Goal: Task Accomplishment & Management: Use online tool/utility

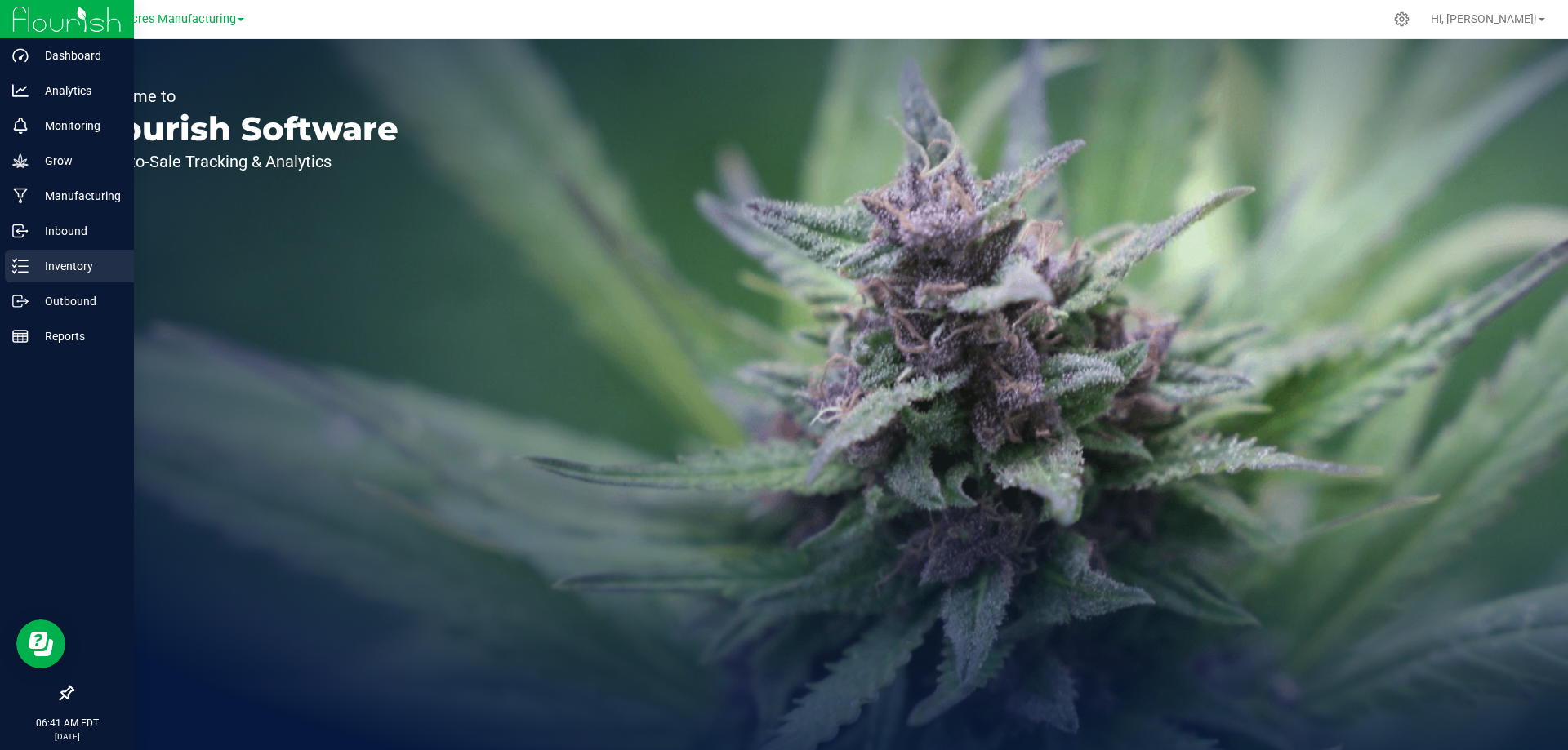
click at [34, 264] on p "Inventory" at bounding box center [77, 266] width 98 height 19
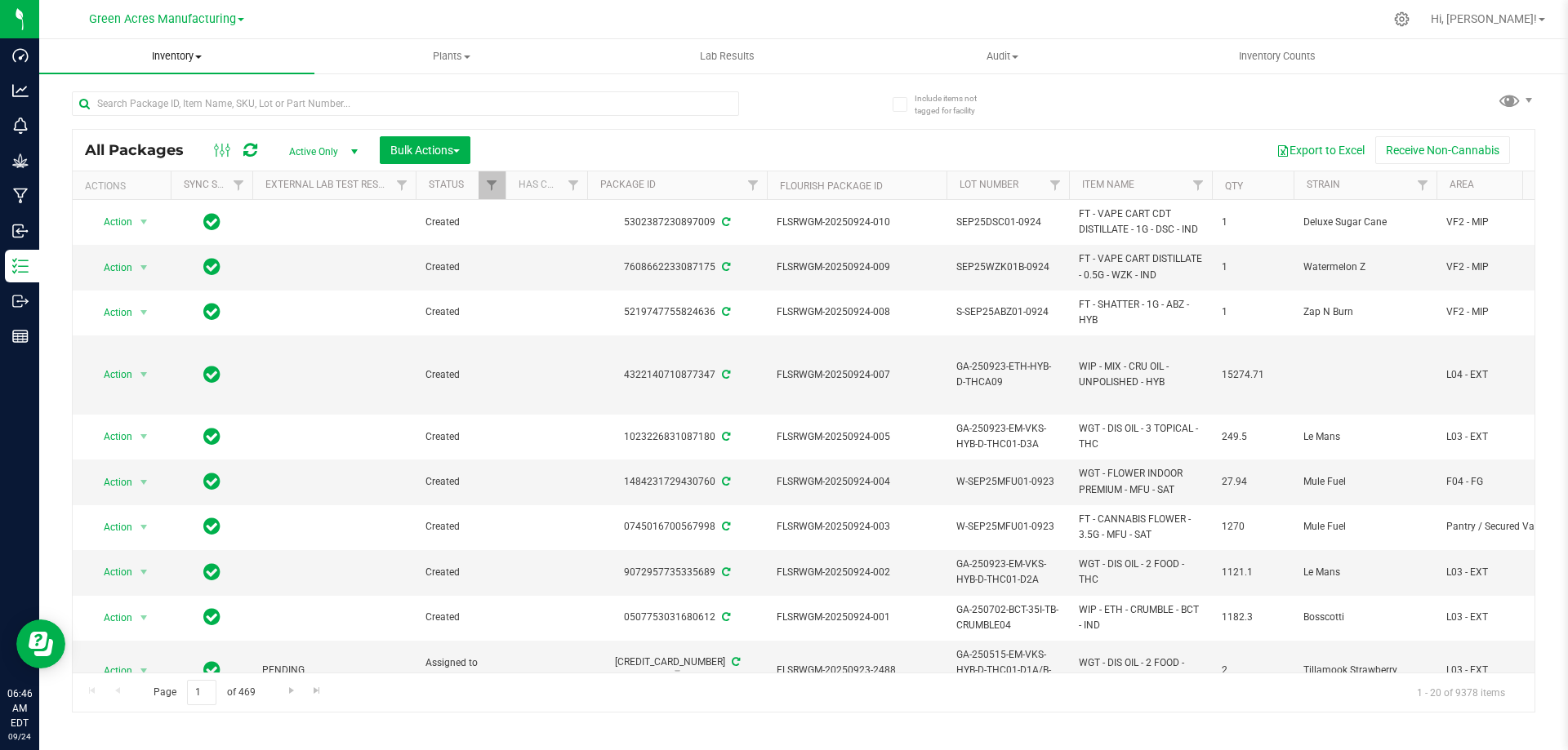
click at [175, 52] on span "Inventory" at bounding box center [176, 56] width 275 height 15
click at [187, 200] on li "From bill of materials" at bounding box center [176, 196] width 275 height 19
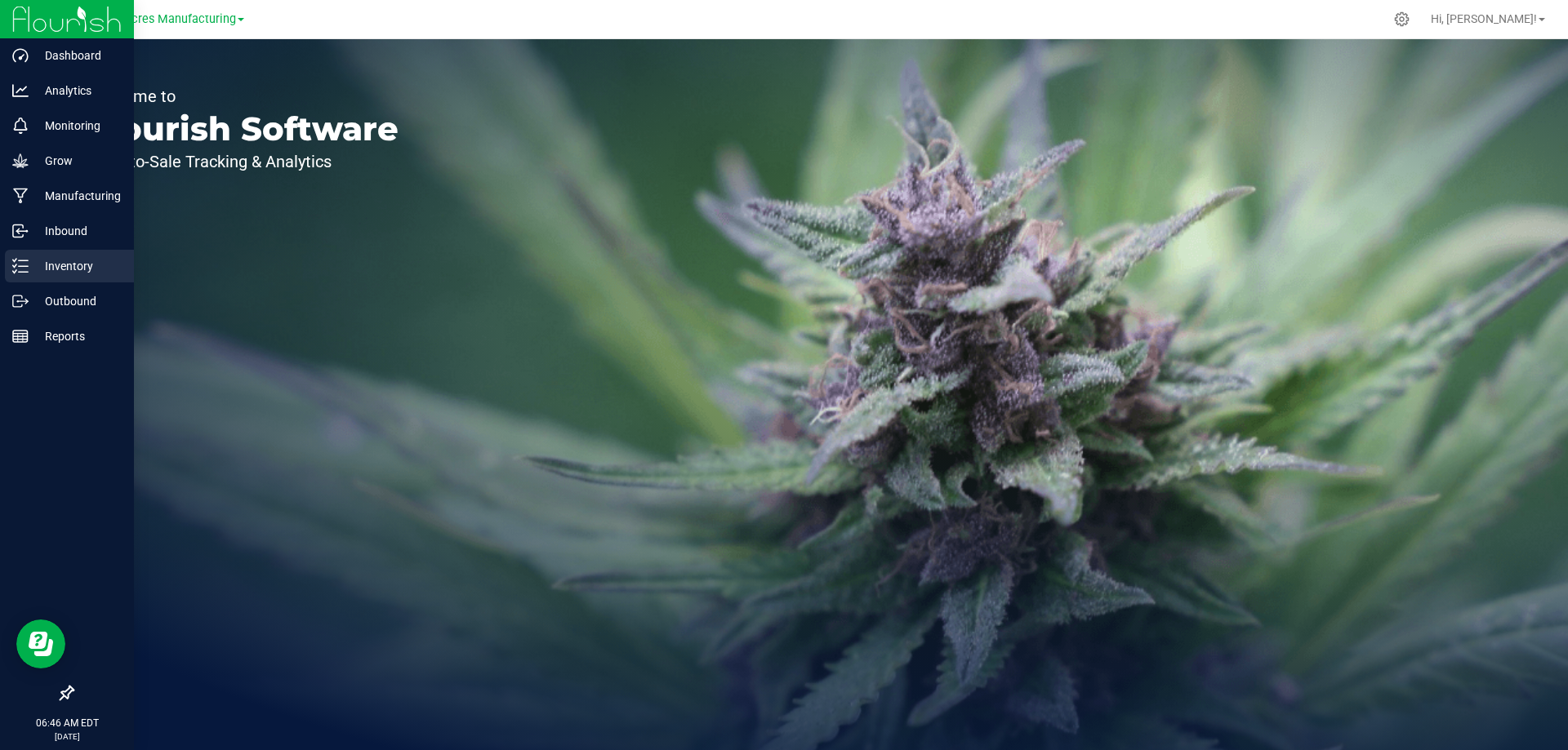
click at [23, 265] on icon at bounding box center [20, 266] width 16 height 16
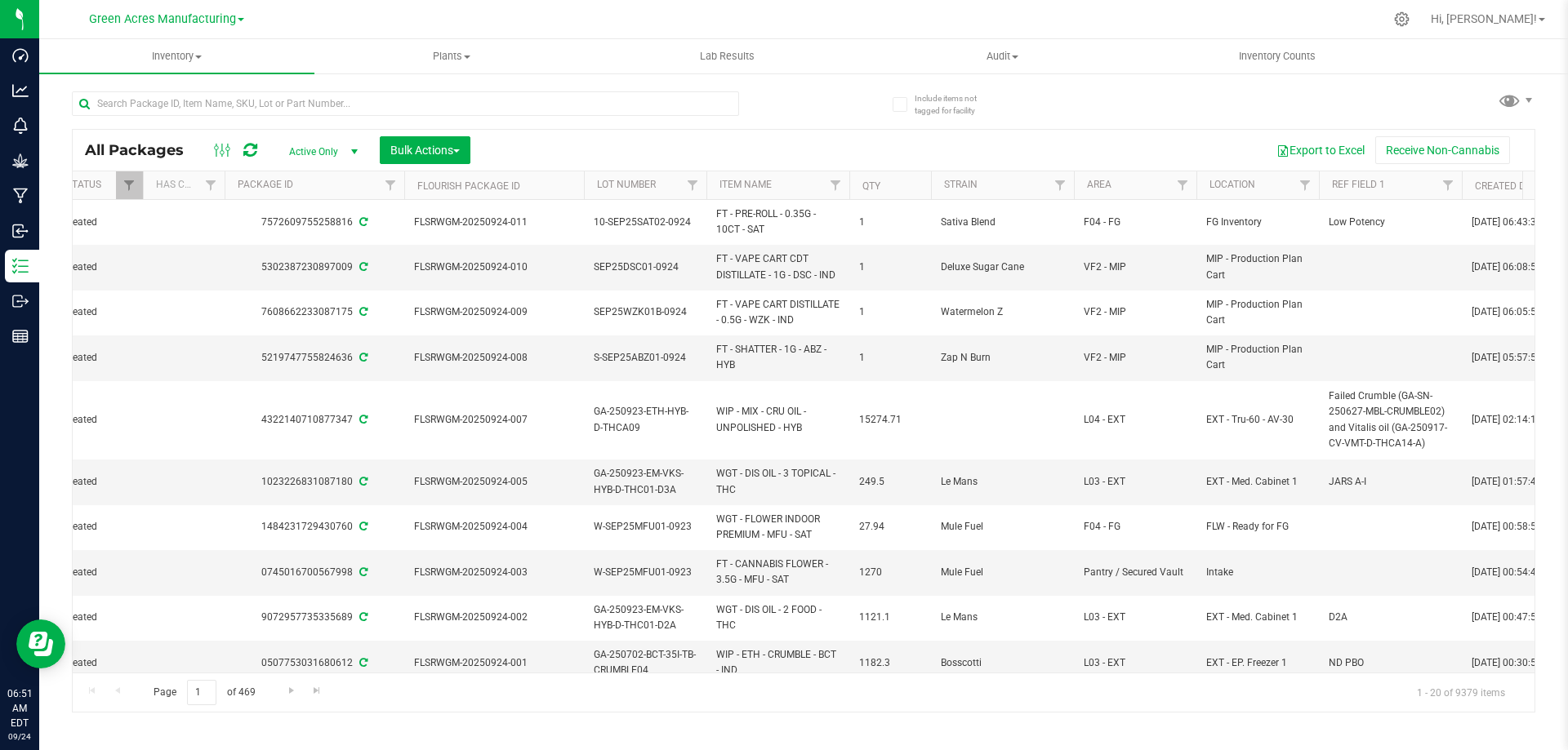
scroll to position [0, 418]
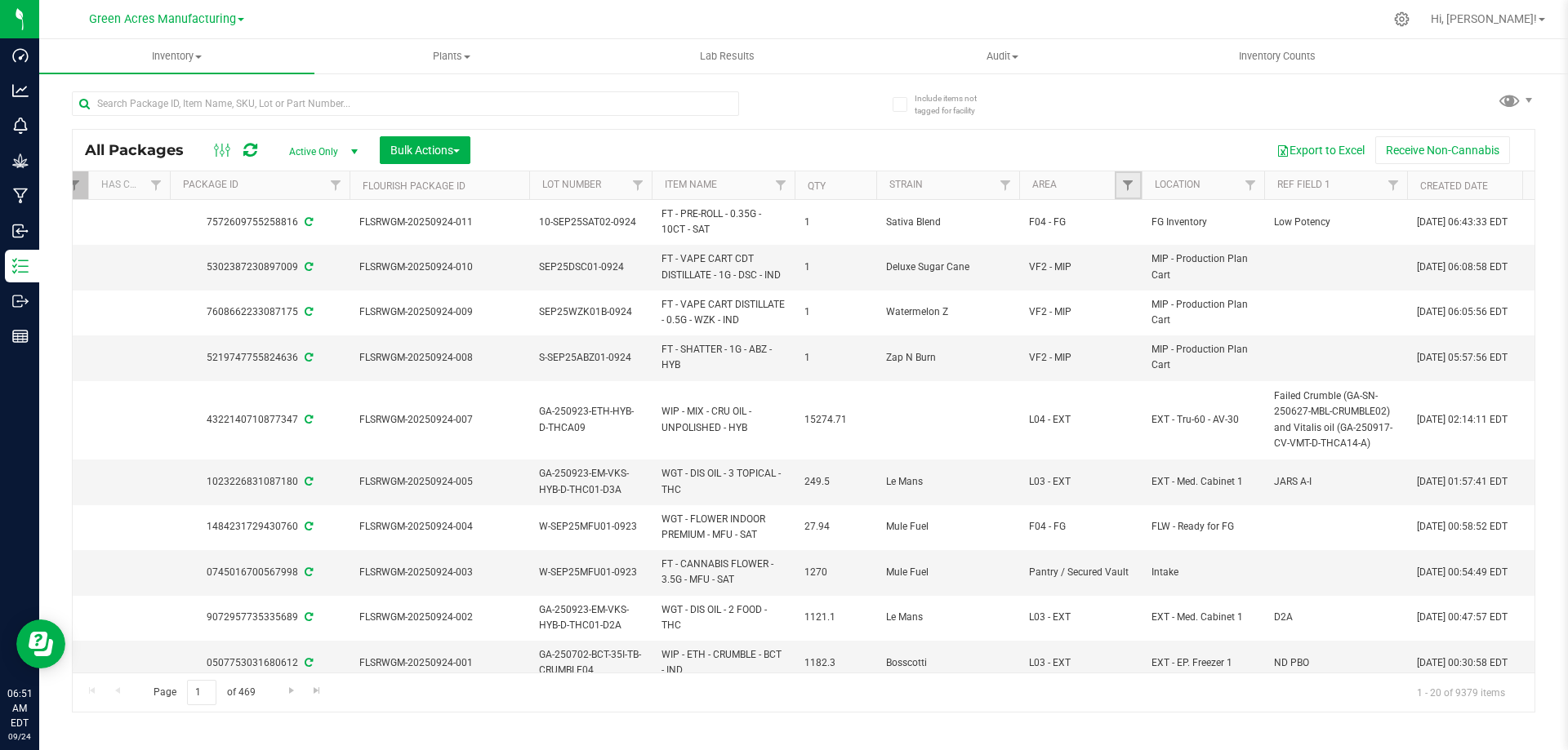
click at [1119, 187] on link "Filter" at bounding box center [1128, 185] width 27 height 27
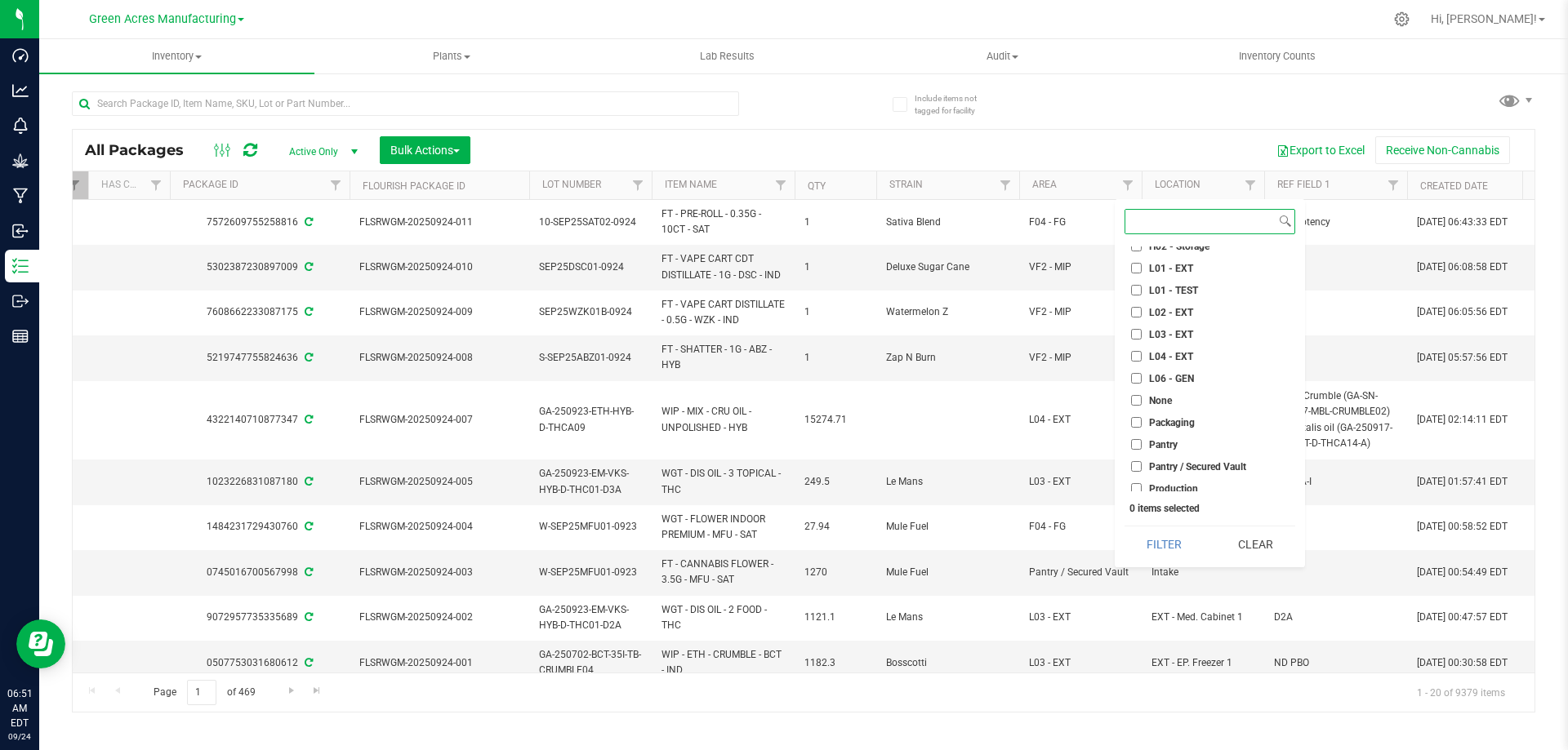
scroll to position [735, 0]
click at [1138, 379] on input "VF2 - FOR" at bounding box center [1136, 380] width 11 height 11
checkbox input "true"
click at [1172, 536] on button "Filter" at bounding box center [1164, 544] width 80 height 36
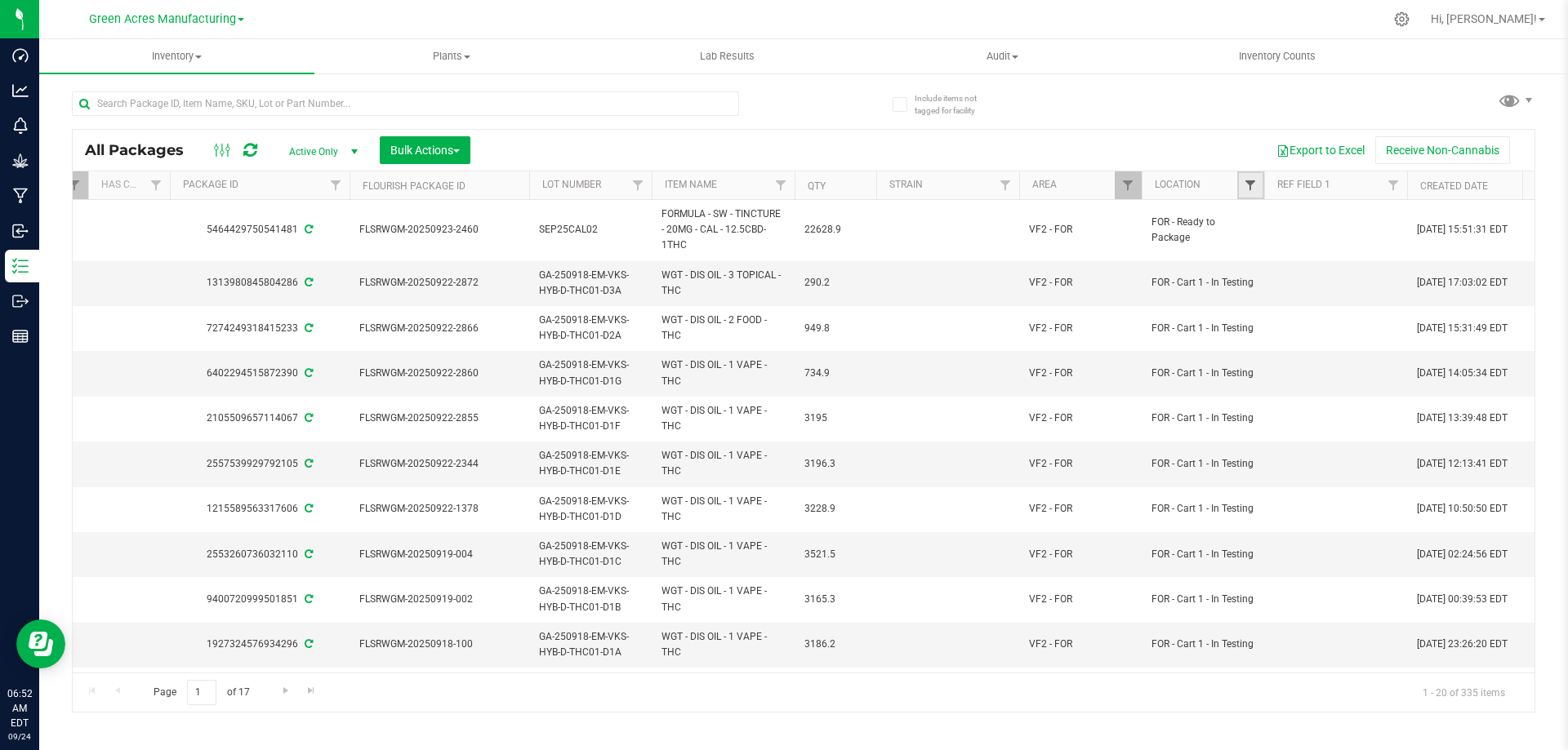
click at [1253, 189] on span "Filter" at bounding box center [1250, 185] width 13 height 13
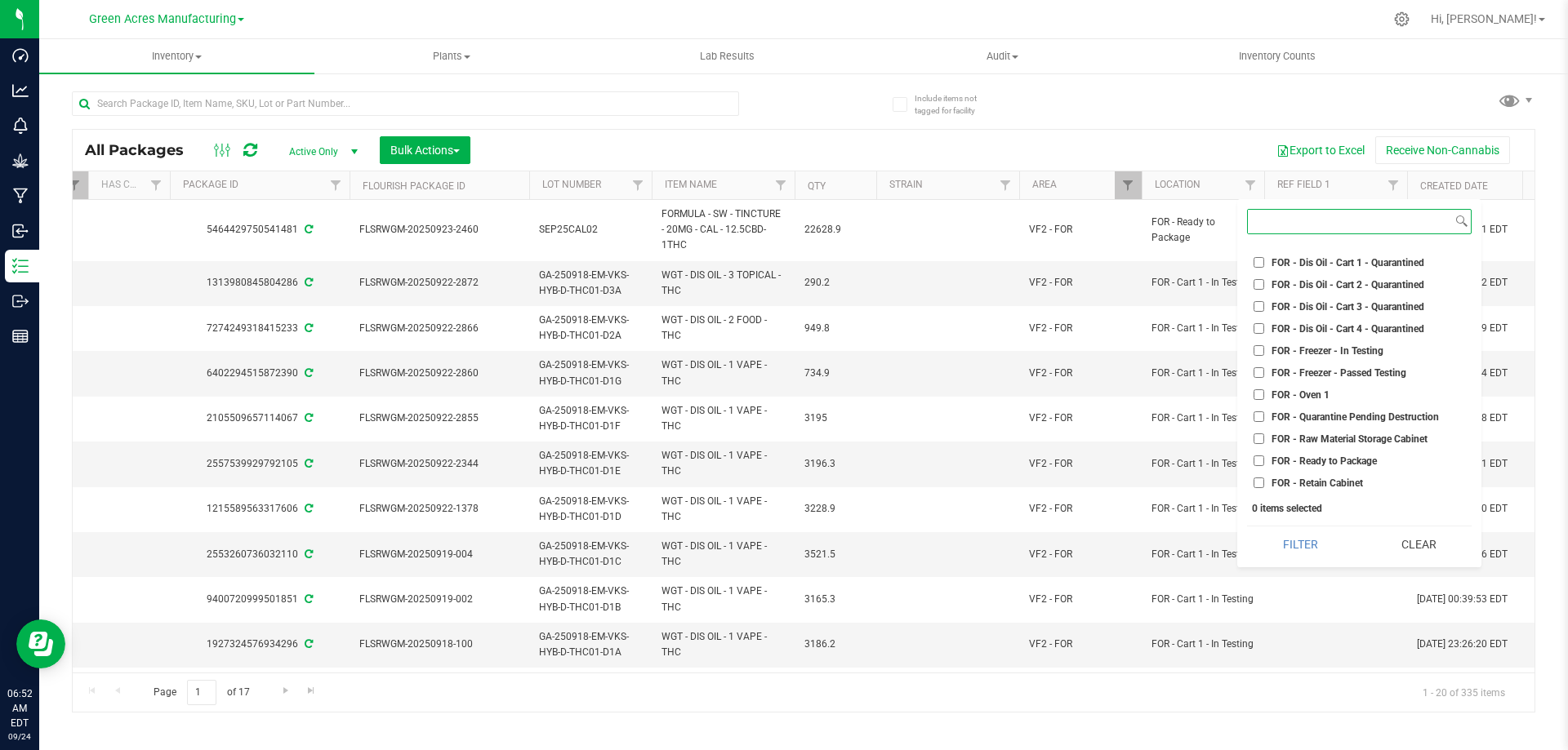
scroll to position [2694, 0]
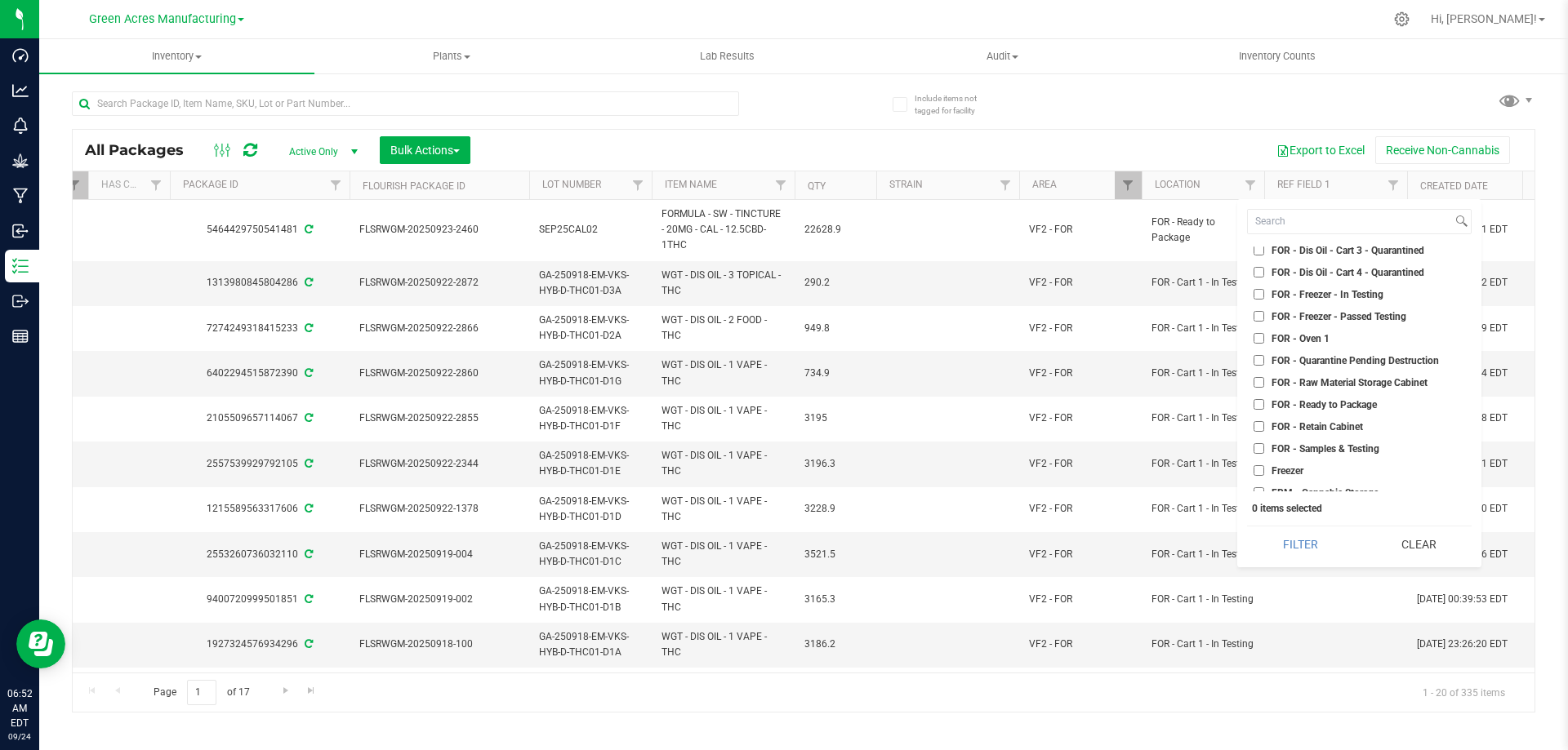
click at [1259, 402] on input "FOR - Ready to Package" at bounding box center [1259, 404] width 11 height 11
checkbox input "true"
click at [1316, 545] on button "Filter" at bounding box center [1300, 544] width 106 height 36
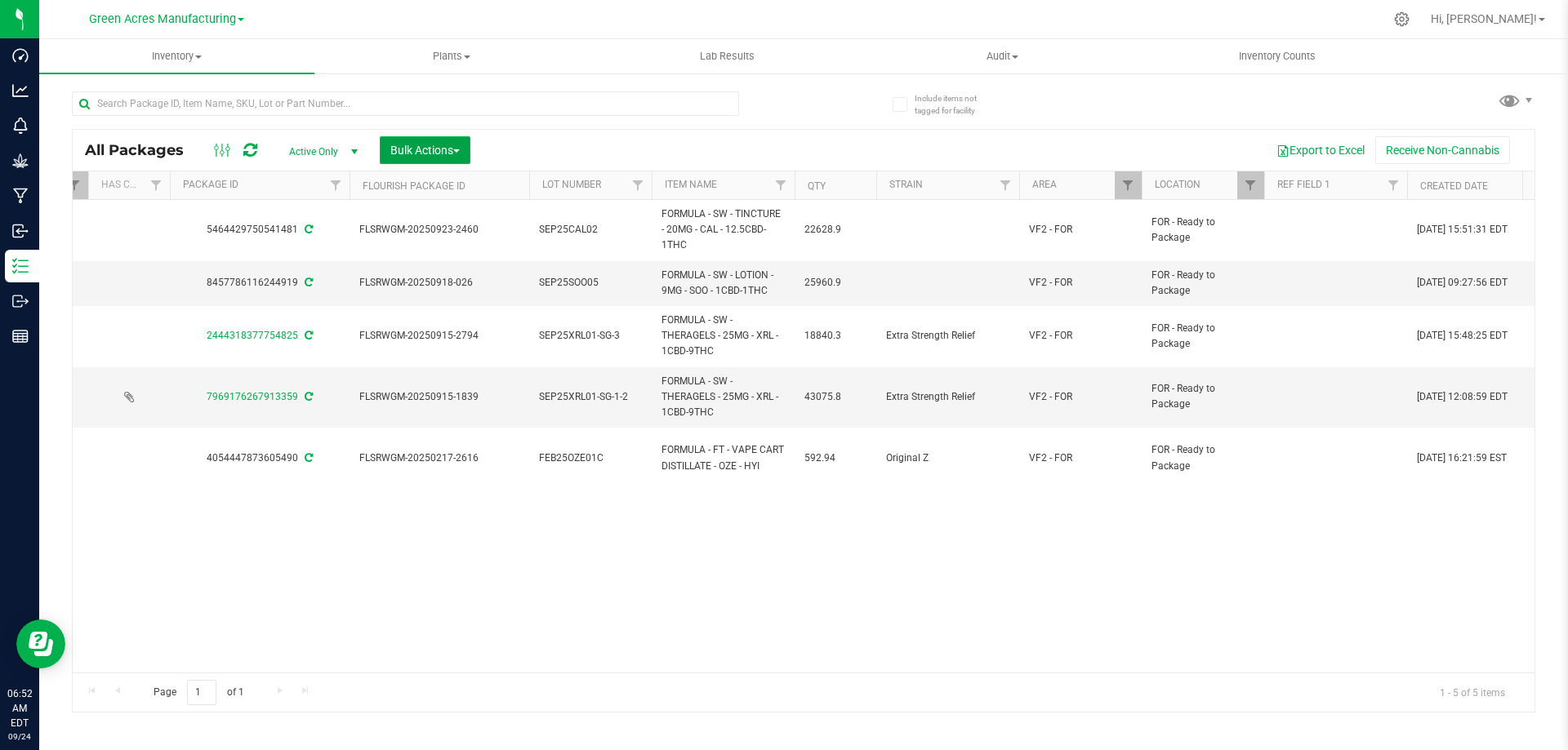
click at [418, 140] on button "Bulk Actions" at bounding box center [425, 149] width 90 height 27
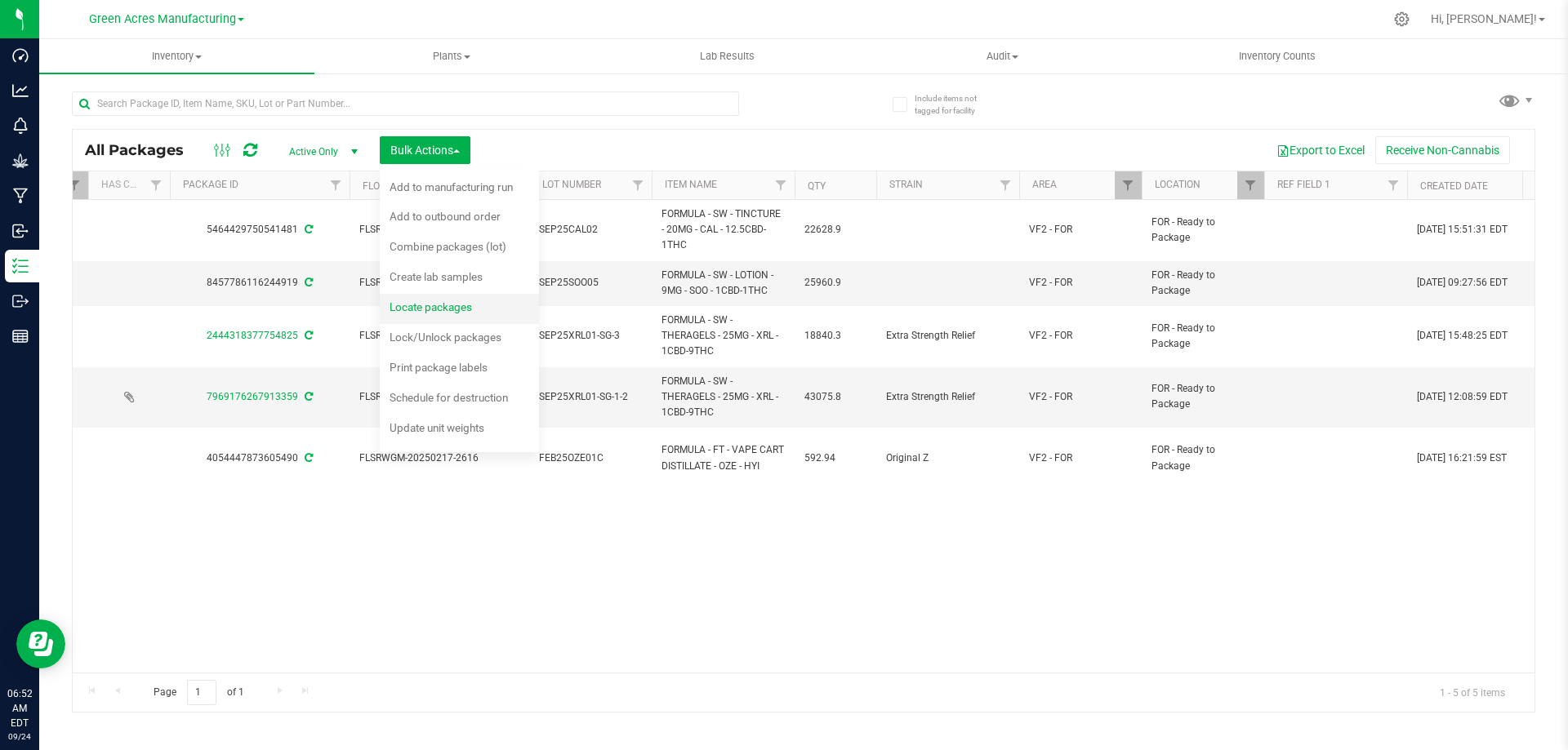
click at [432, 302] on span "Locate packages" at bounding box center [430, 307] width 82 height 13
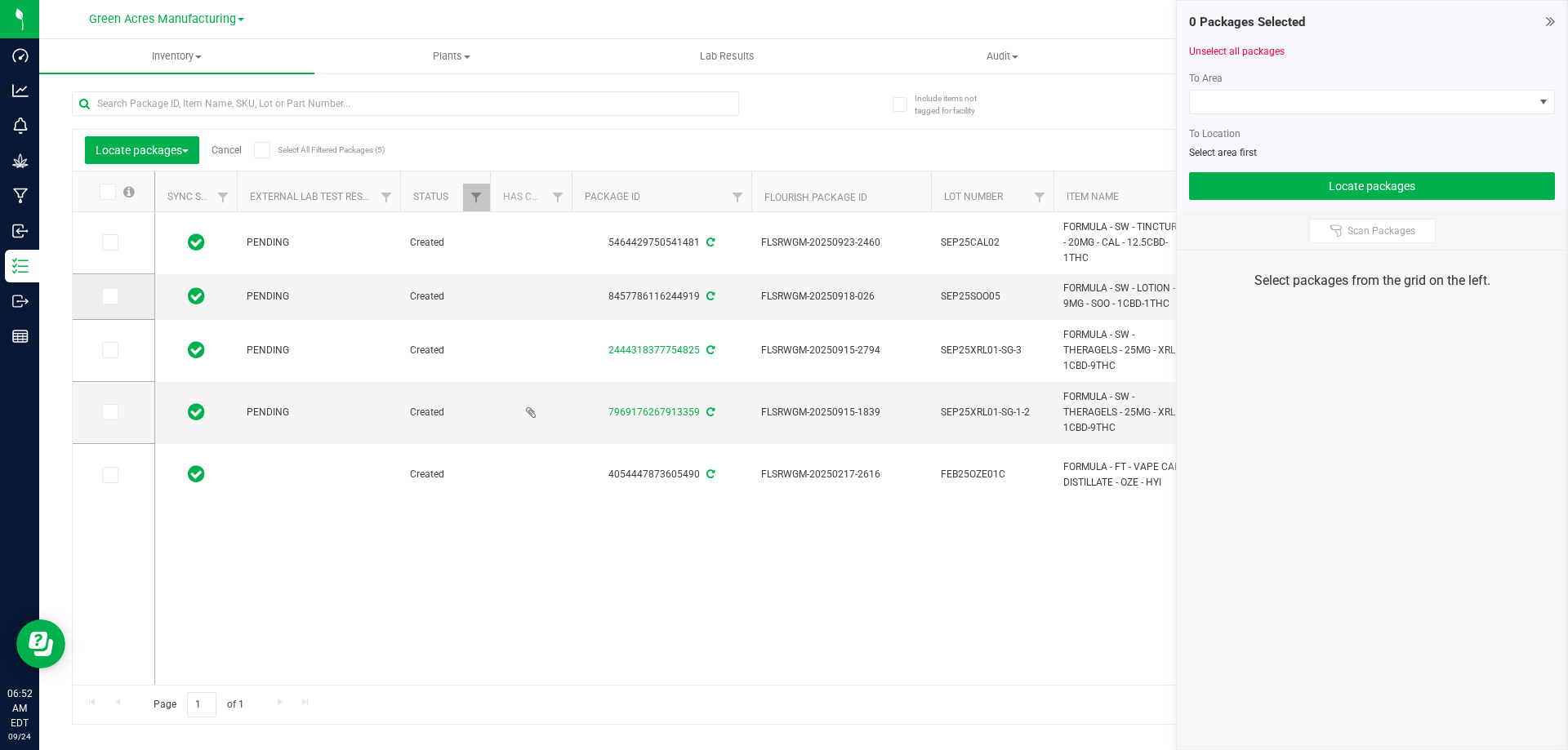
click at [116, 293] on span at bounding box center [110, 296] width 16 height 16
click at [0, 0] on input "checkbox" at bounding box center [0, 0] width 0 height 0
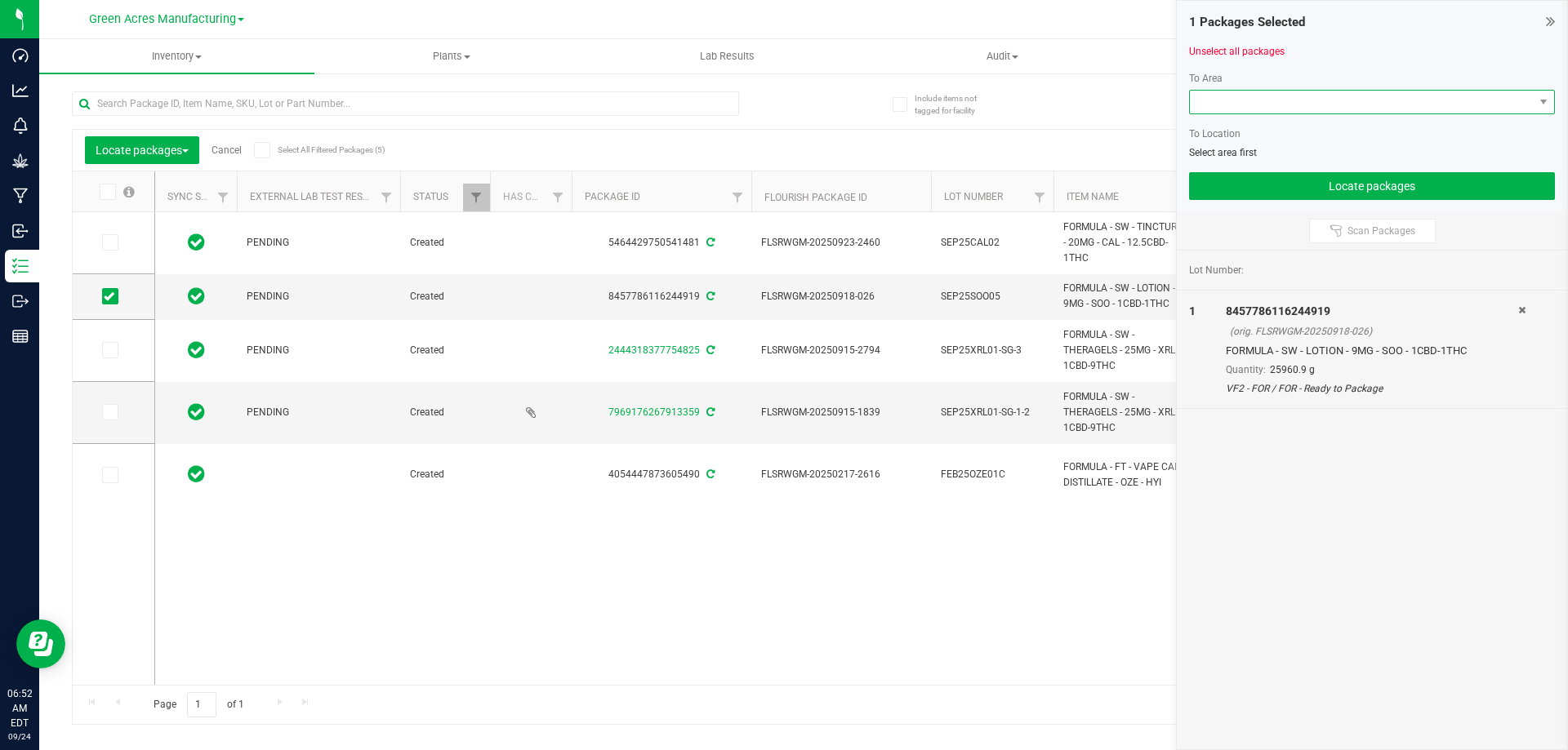
click at [1342, 106] on span at bounding box center [1362, 102] width 344 height 23
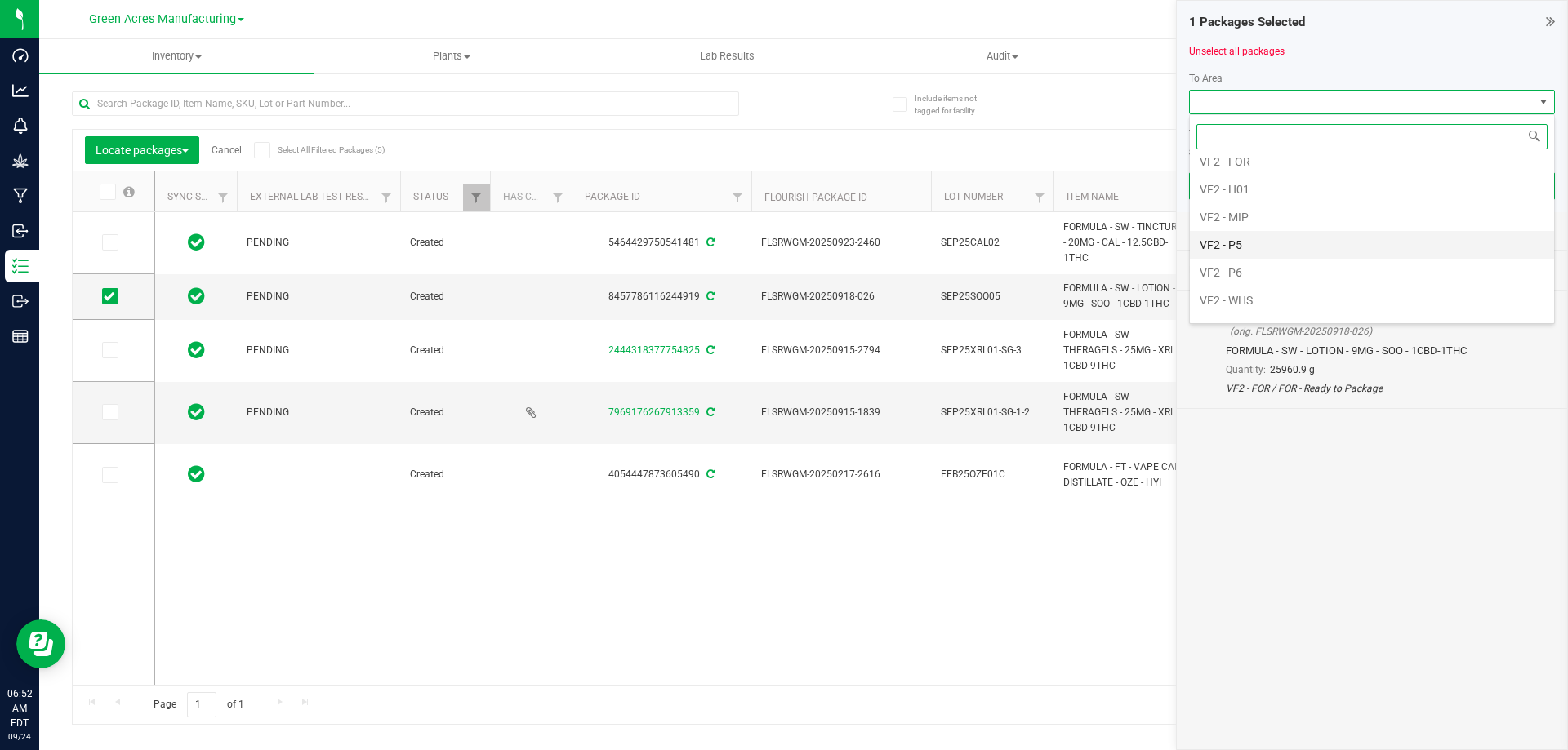
scroll to position [1030, 0]
click at [1267, 194] on li "VF2 - MIP" at bounding box center [1372, 195] width 365 height 27
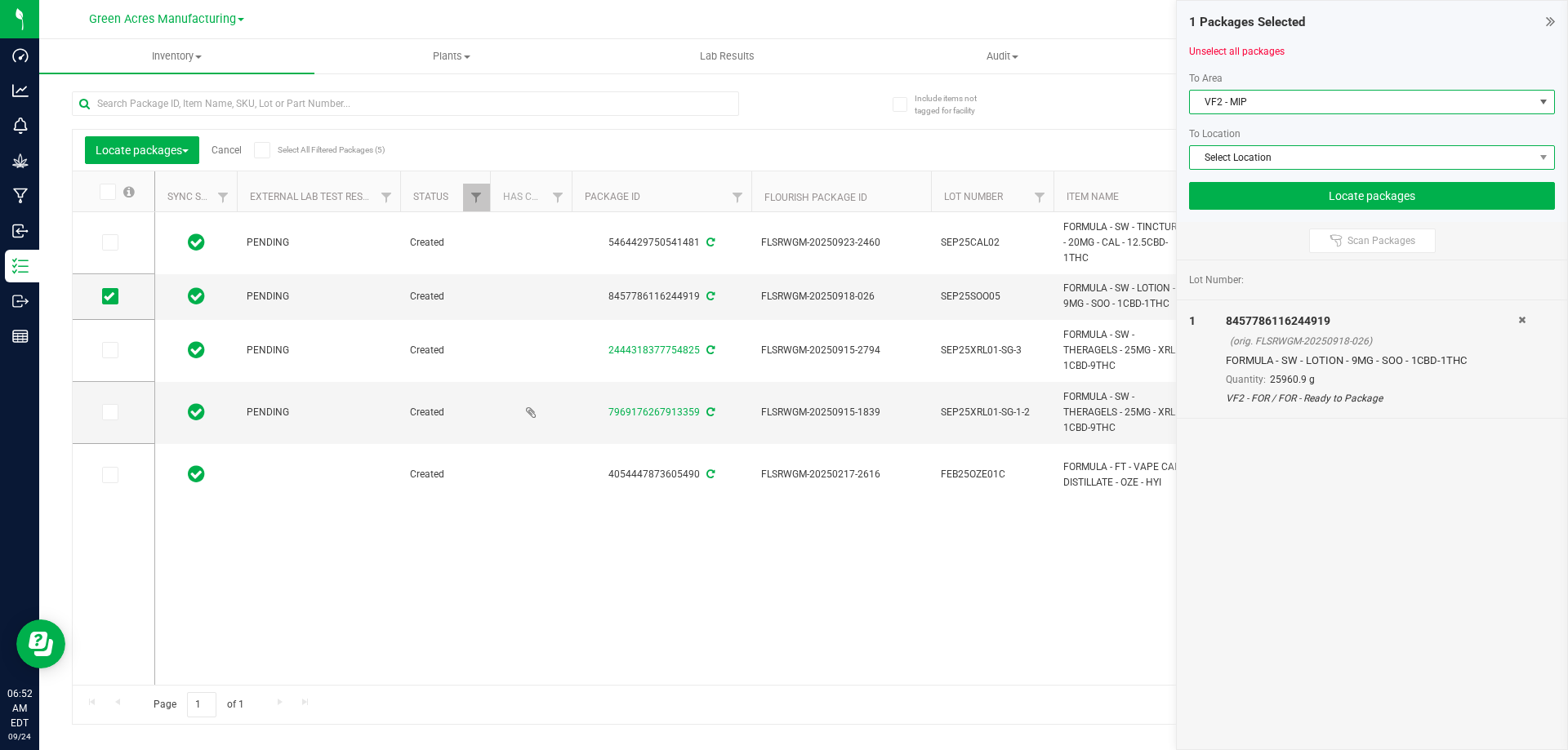
click at [1282, 154] on span "Select Location" at bounding box center [1362, 157] width 344 height 23
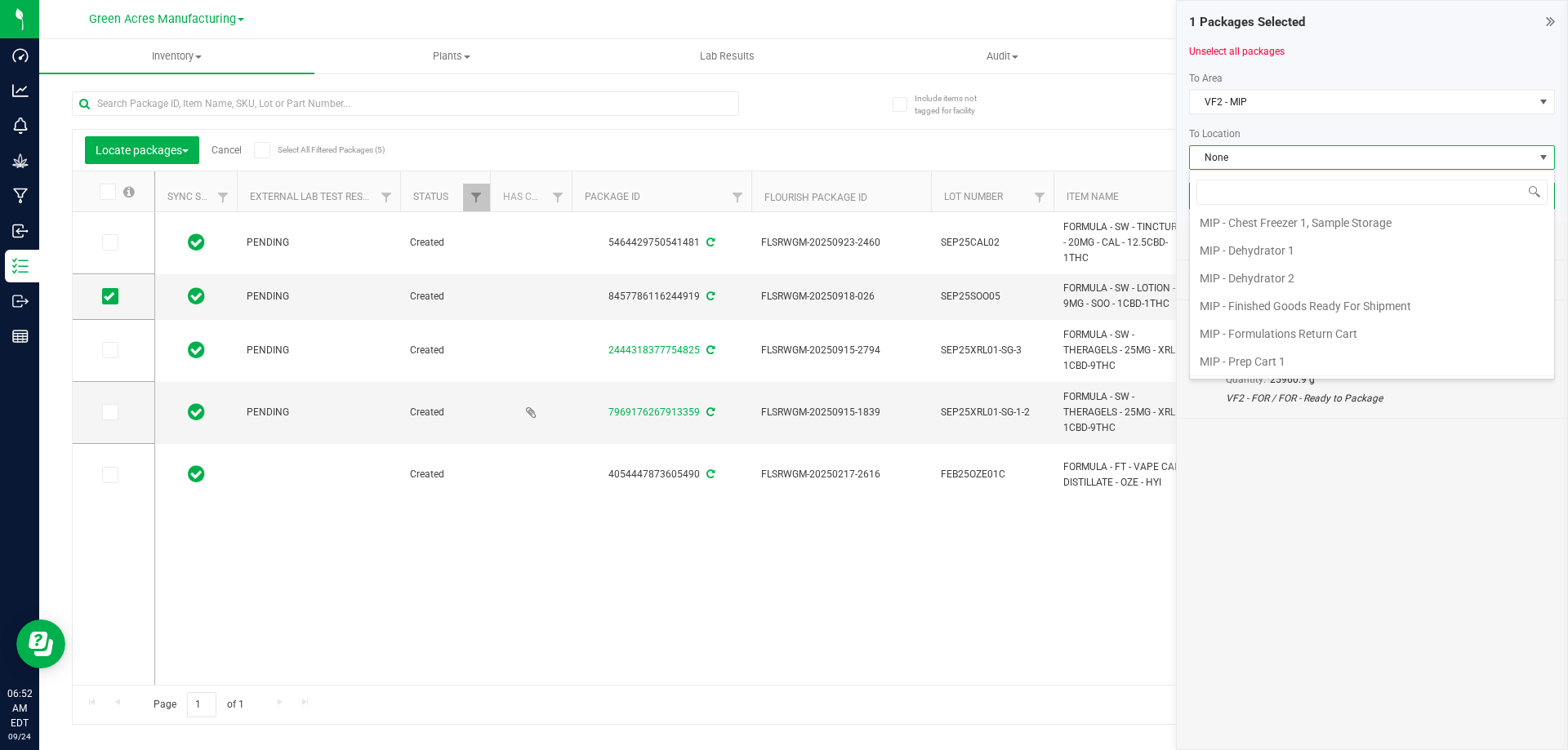
scroll to position [226, 0]
click at [1290, 283] on li "MIP - Production Plan Cart" at bounding box center [1372, 279] width 365 height 27
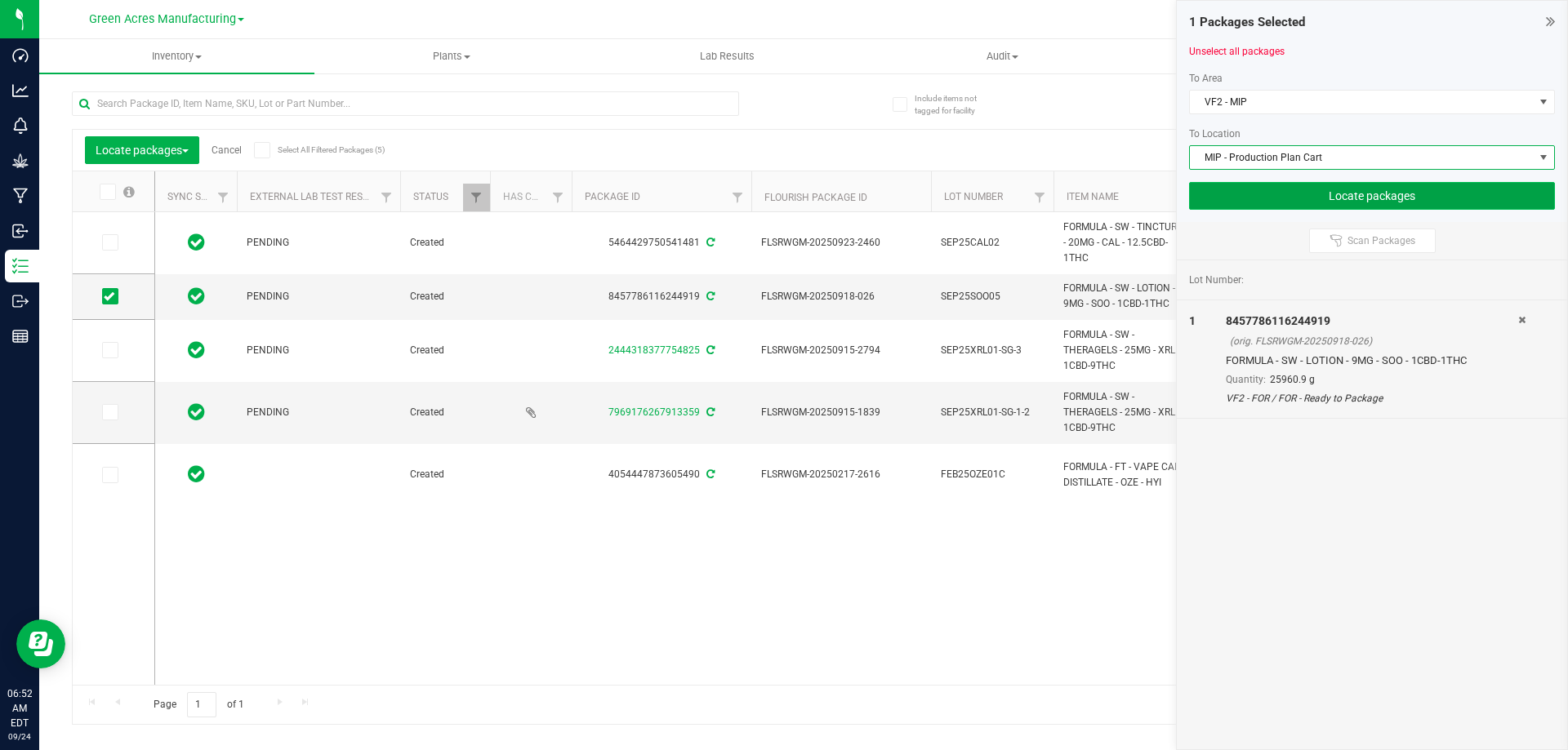
click at [1351, 194] on button "Locate packages" at bounding box center [1372, 195] width 366 height 27
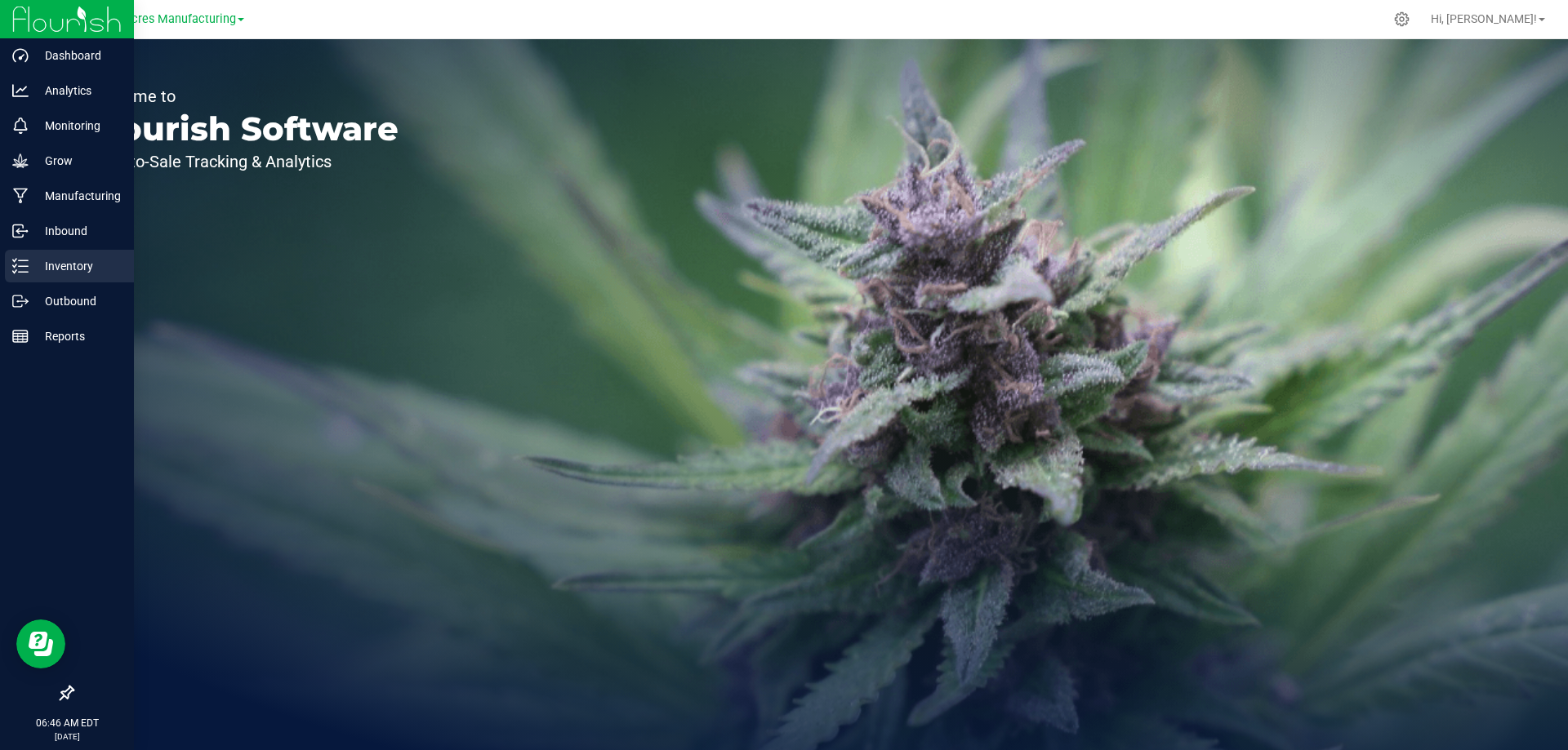
click at [34, 264] on p "Inventory" at bounding box center [77, 266] width 98 height 19
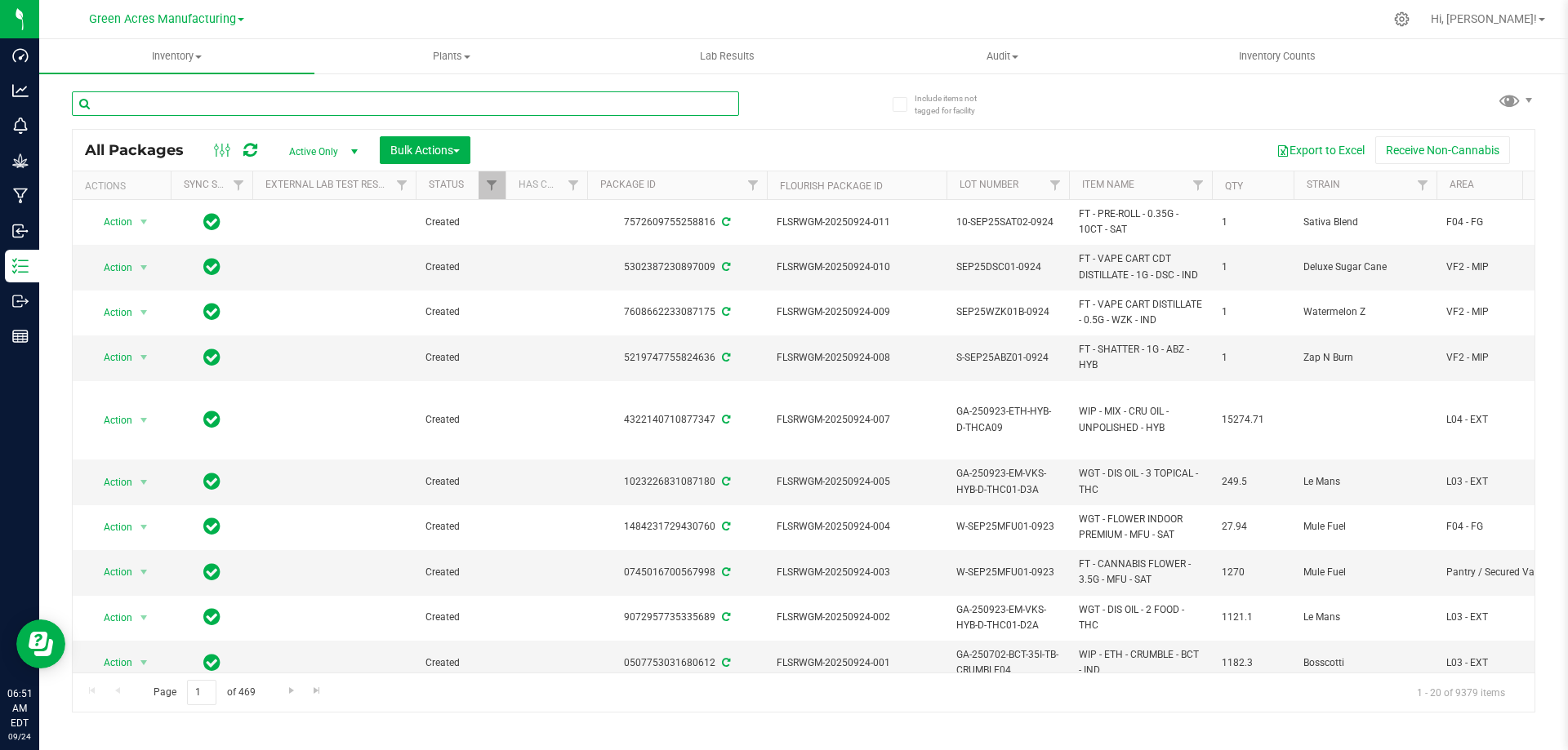
paste input "SEP25SOO05"
type input "SEP25SOO05"
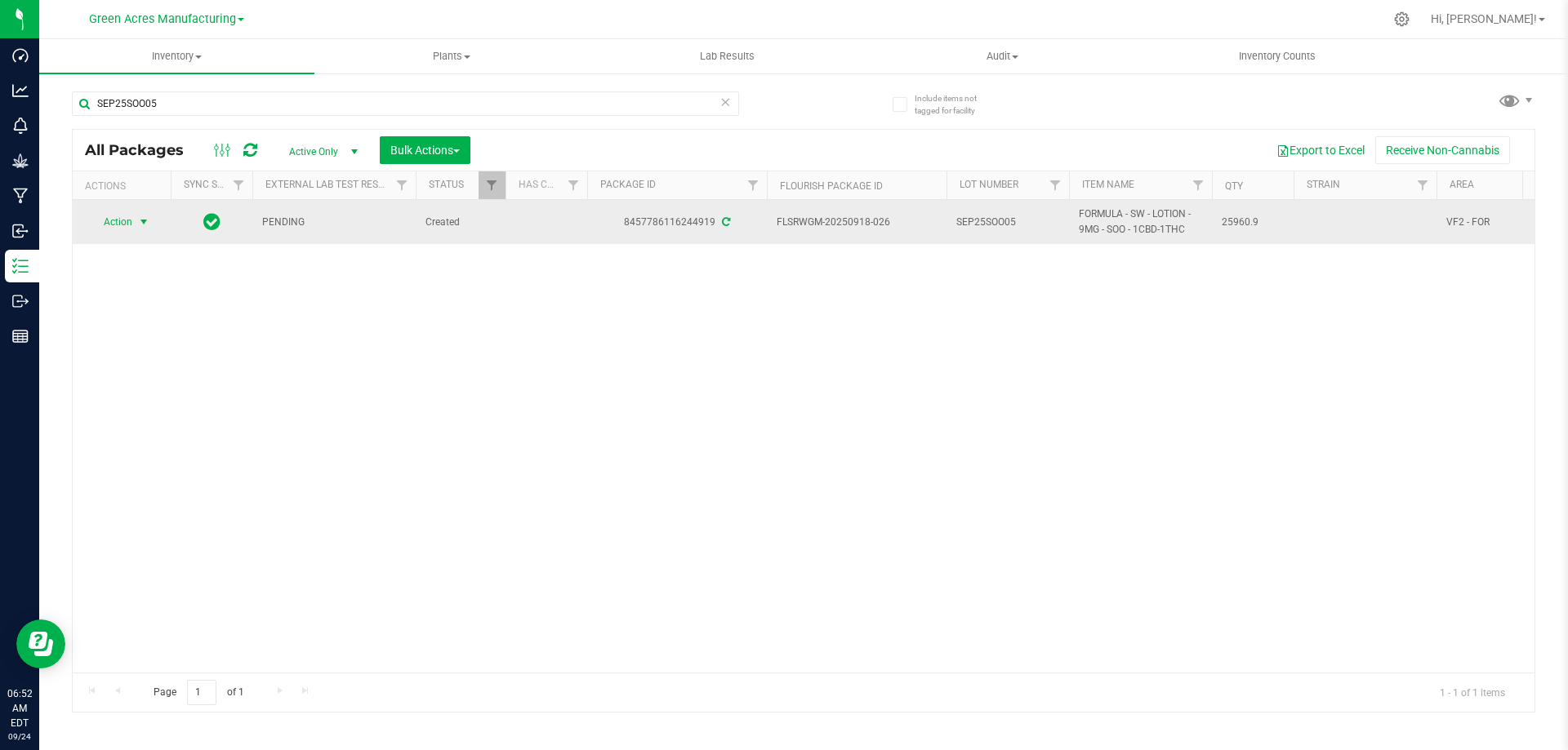
click at [116, 219] on span "Action" at bounding box center [111, 222] width 44 height 23
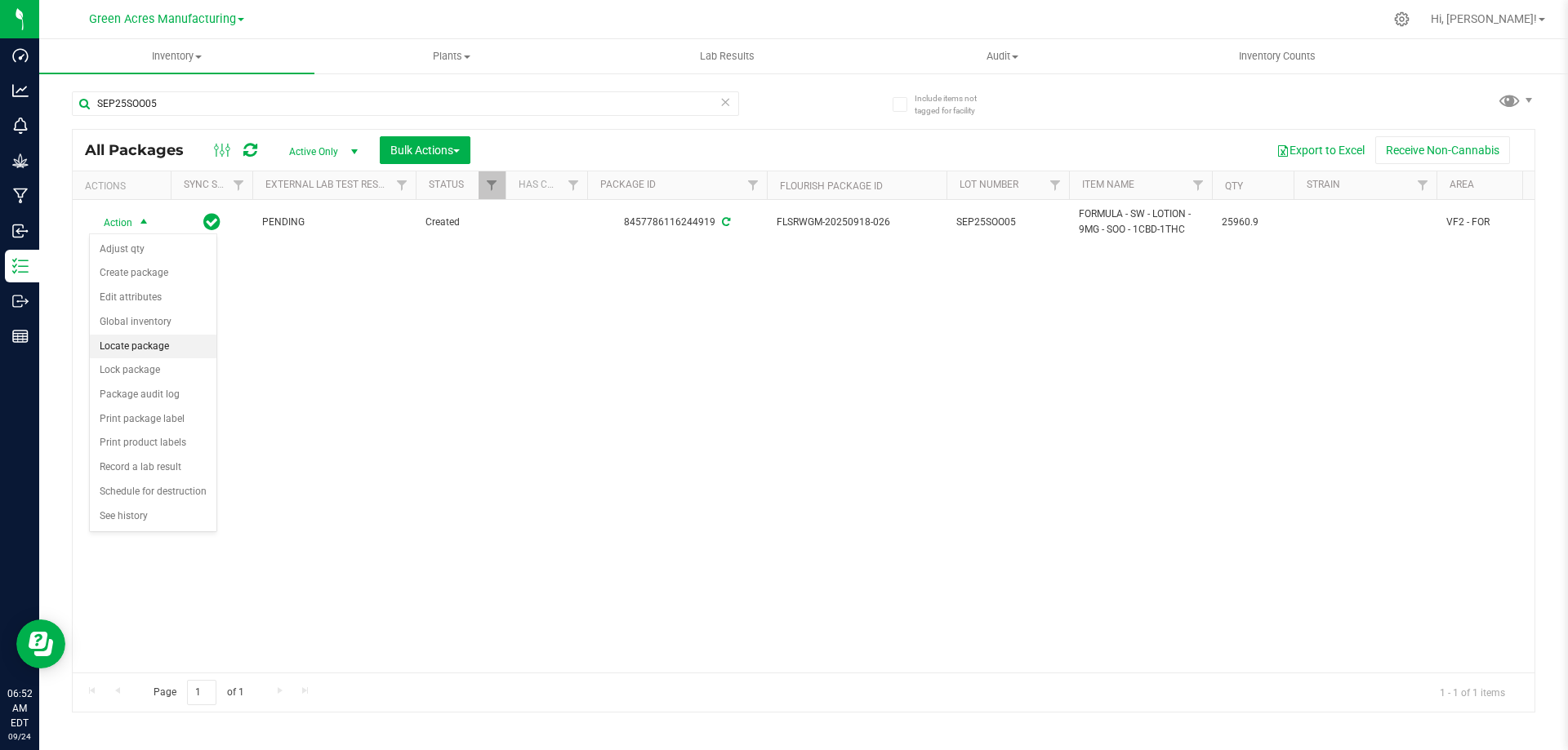
click at [144, 347] on li "Locate package" at bounding box center [153, 347] width 127 height 25
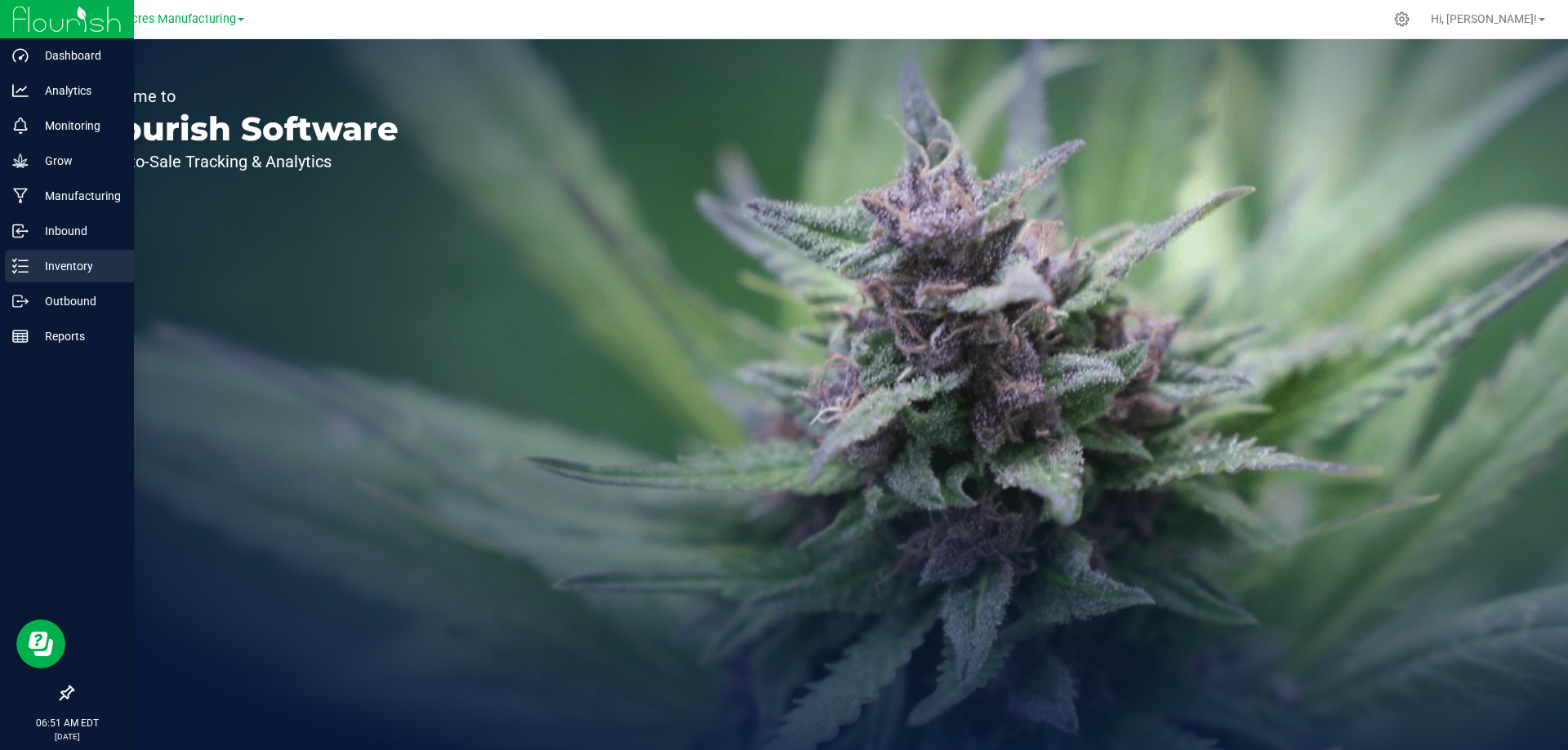
click at [33, 263] on p "Inventory" at bounding box center [77, 266] width 98 height 19
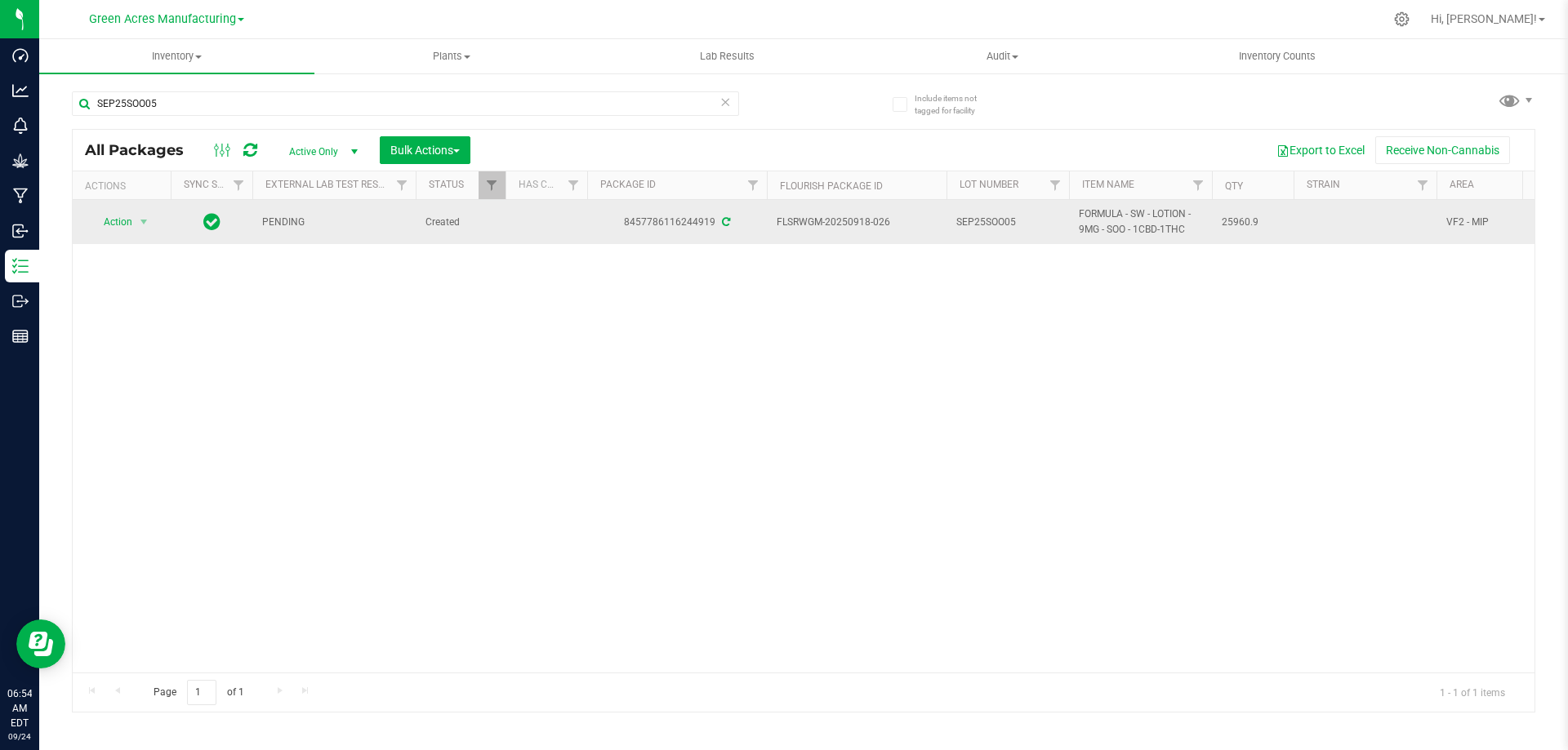
click at [819, 221] on span "FLSRWGM-20250918-026" at bounding box center [857, 223] width 160 height 16
copy tr "FLSRWGM-20250918-026"
click at [986, 219] on span "SEP25SOO05" at bounding box center [1008, 223] width 103 height 16
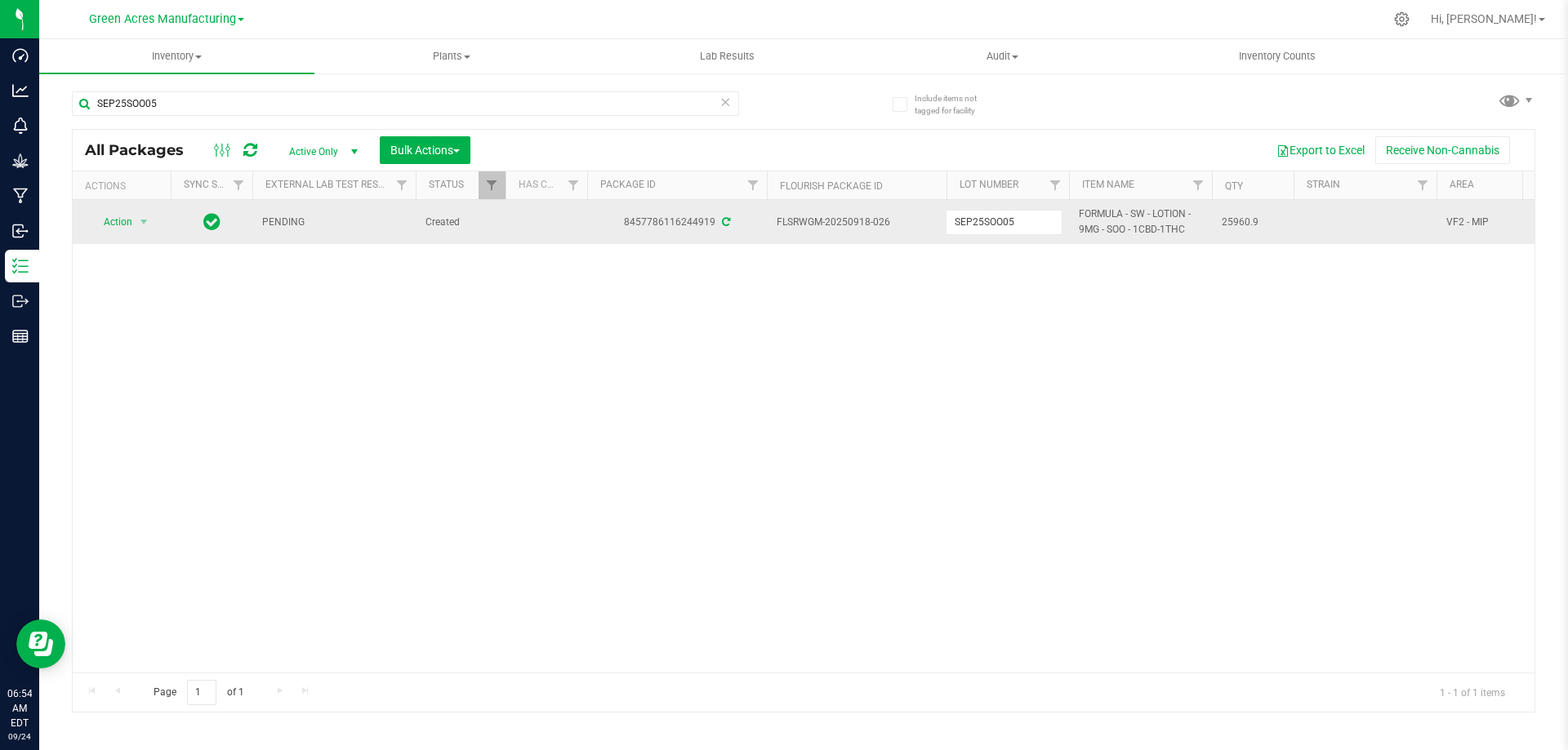
click at [986, 219] on input "SEP25SOO05" at bounding box center [1004, 222] width 117 height 26
click at [1235, 224] on span "25960.9" at bounding box center [1253, 223] width 62 height 16
copy span "25960.9"
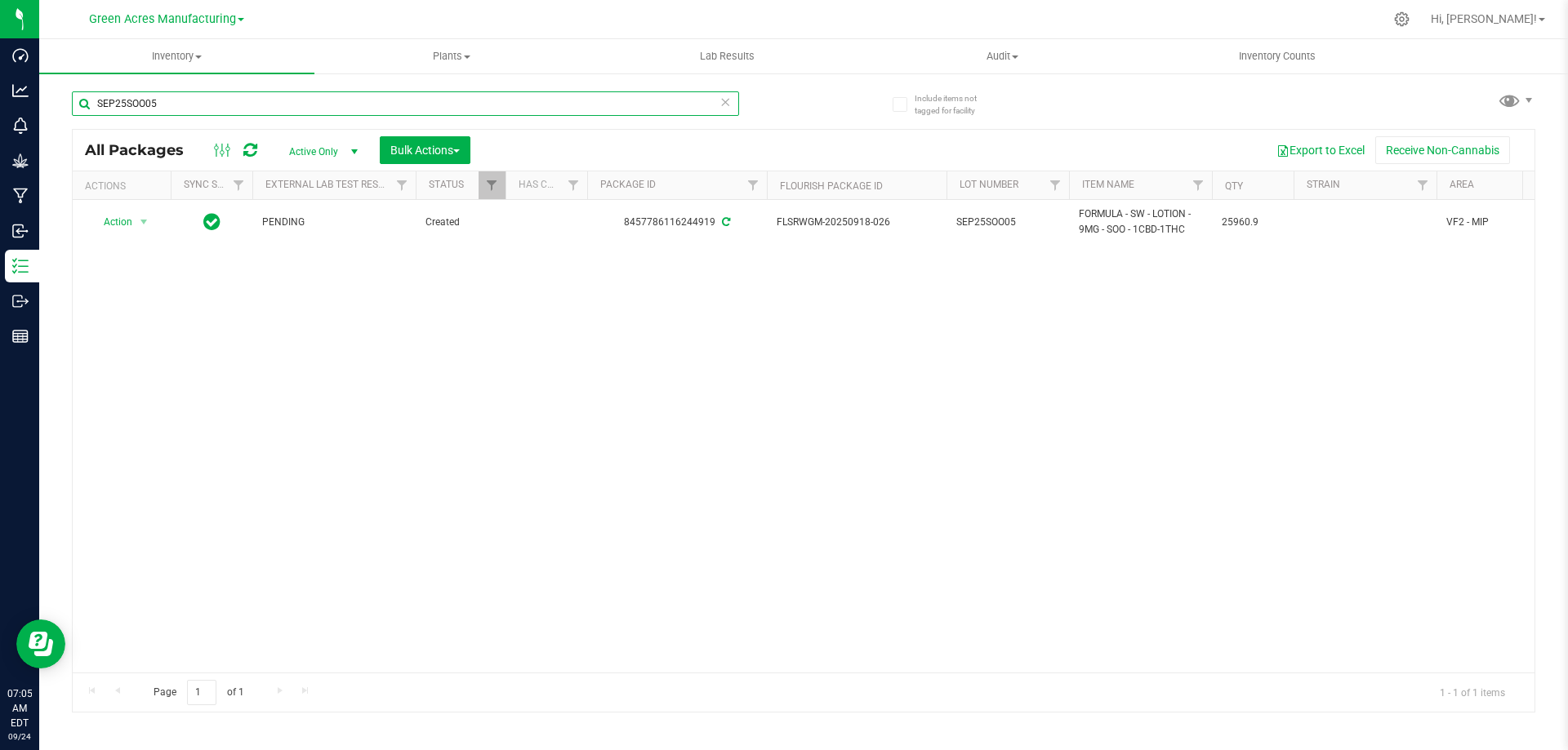
click at [260, 106] on input "SEP25SOO05" at bounding box center [405, 103] width 667 height 25
paste input "25960.9"
type input "2"
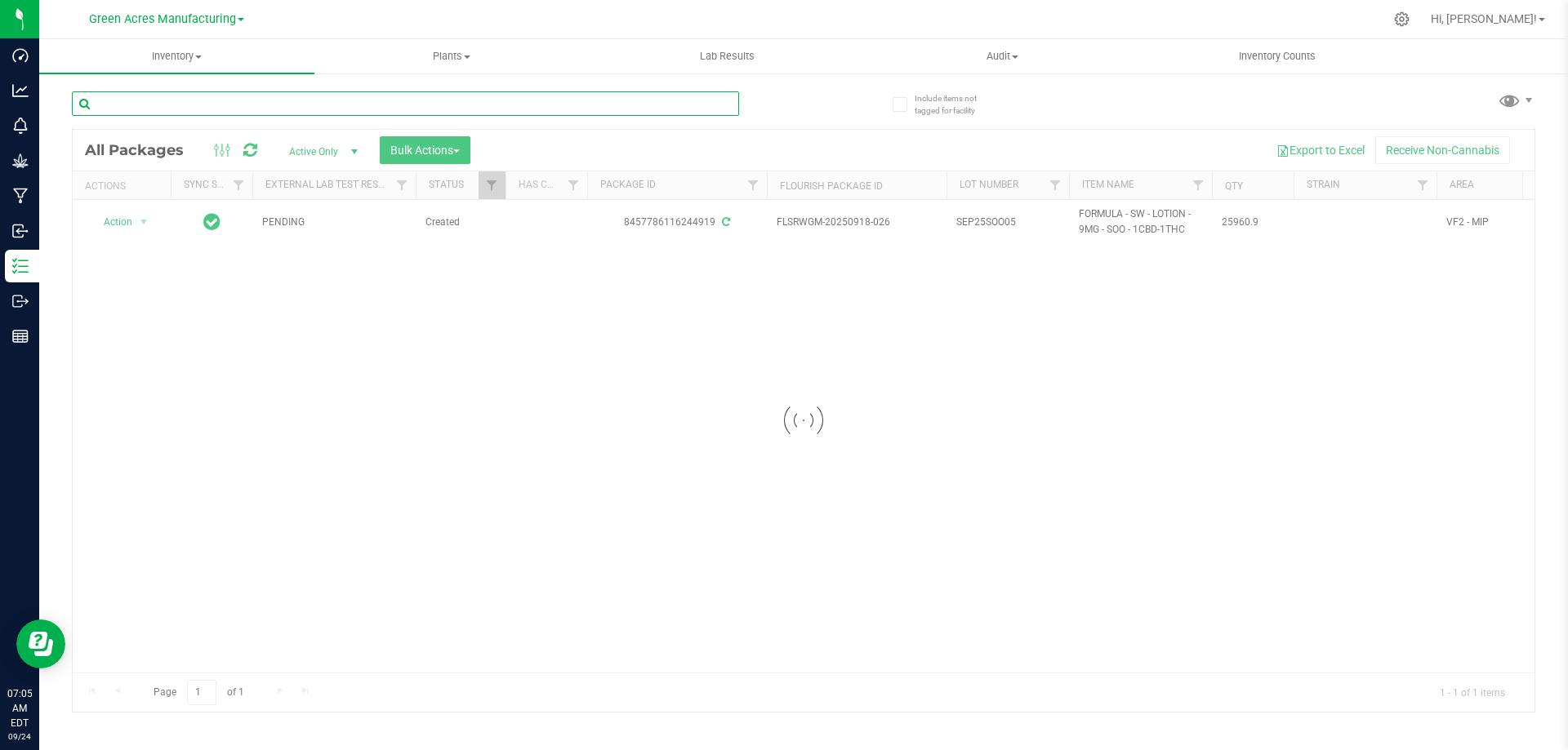
paste input "CAL-SG-PBO-2-091825-A"
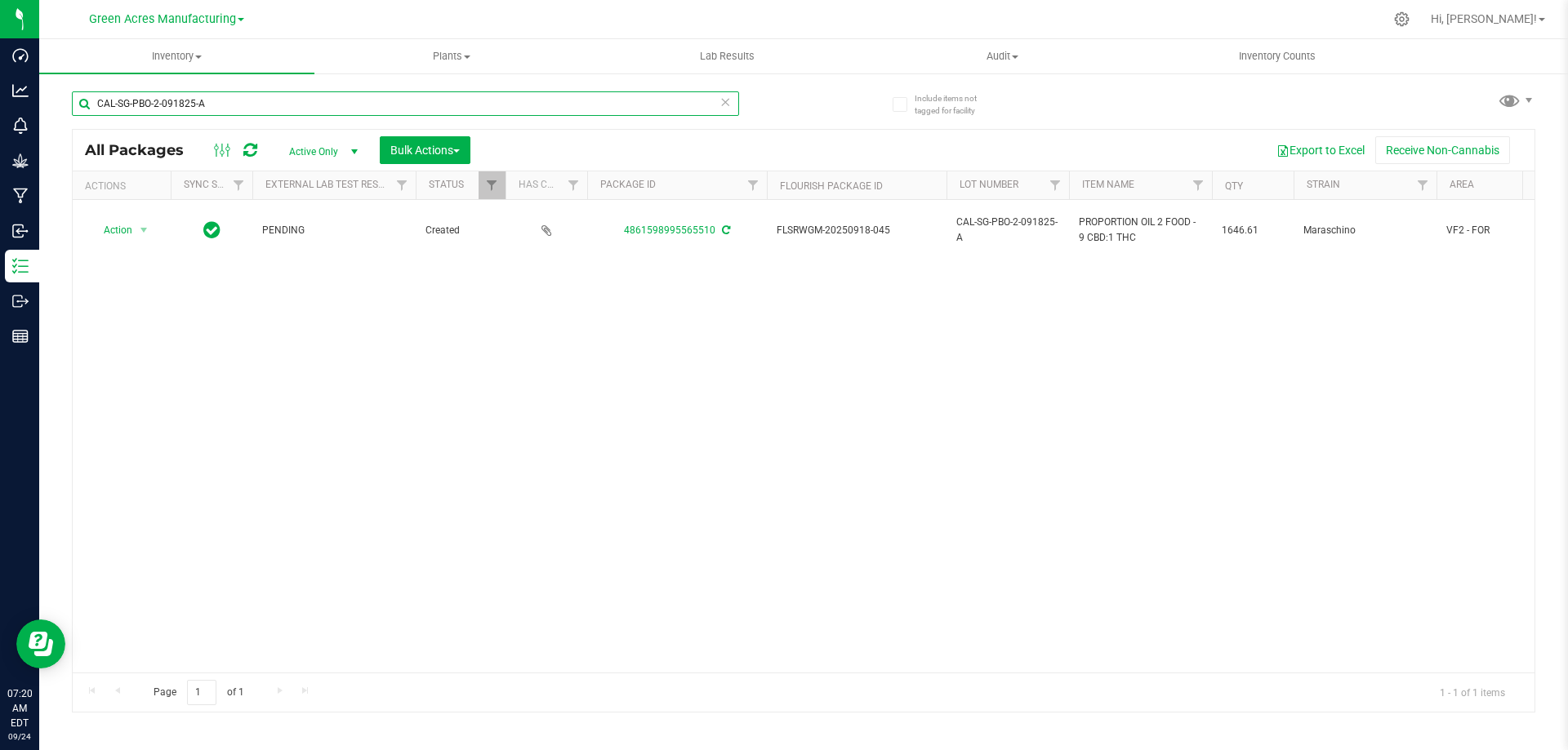
click at [222, 103] on input "CAL-SG-PBO-2-091825-A" at bounding box center [405, 103] width 667 height 25
paste input "DR-1-090825-BR1"
click at [188, 103] on input "DR-1-090825-BR1" at bounding box center [405, 103] width 667 height 25
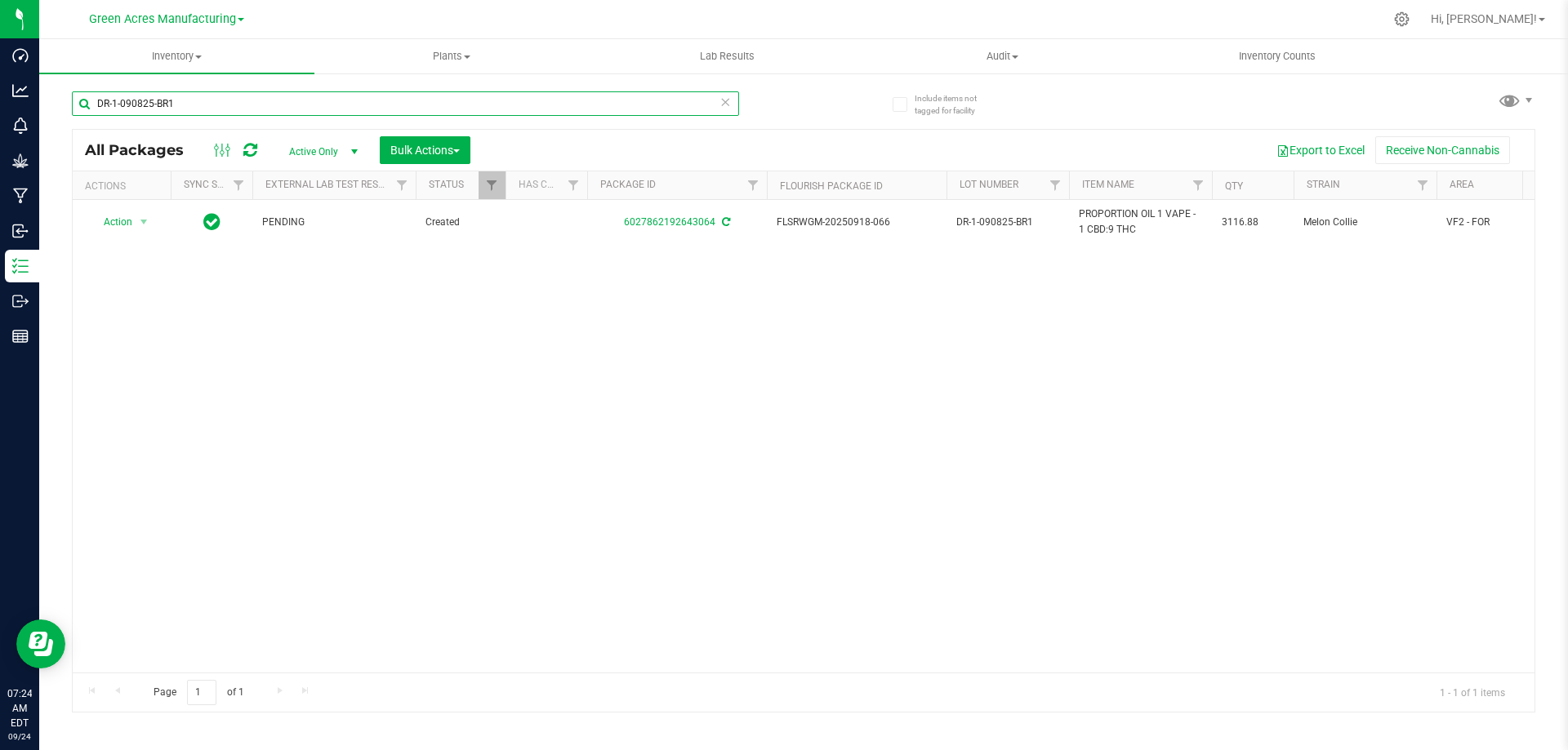
click at [188, 103] on input "DR-1-090825-BR1" at bounding box center [405, 103] width 667 height 25
paste input "2-PBO-091825-A"
type input "DR-2-PBO-091825-A"
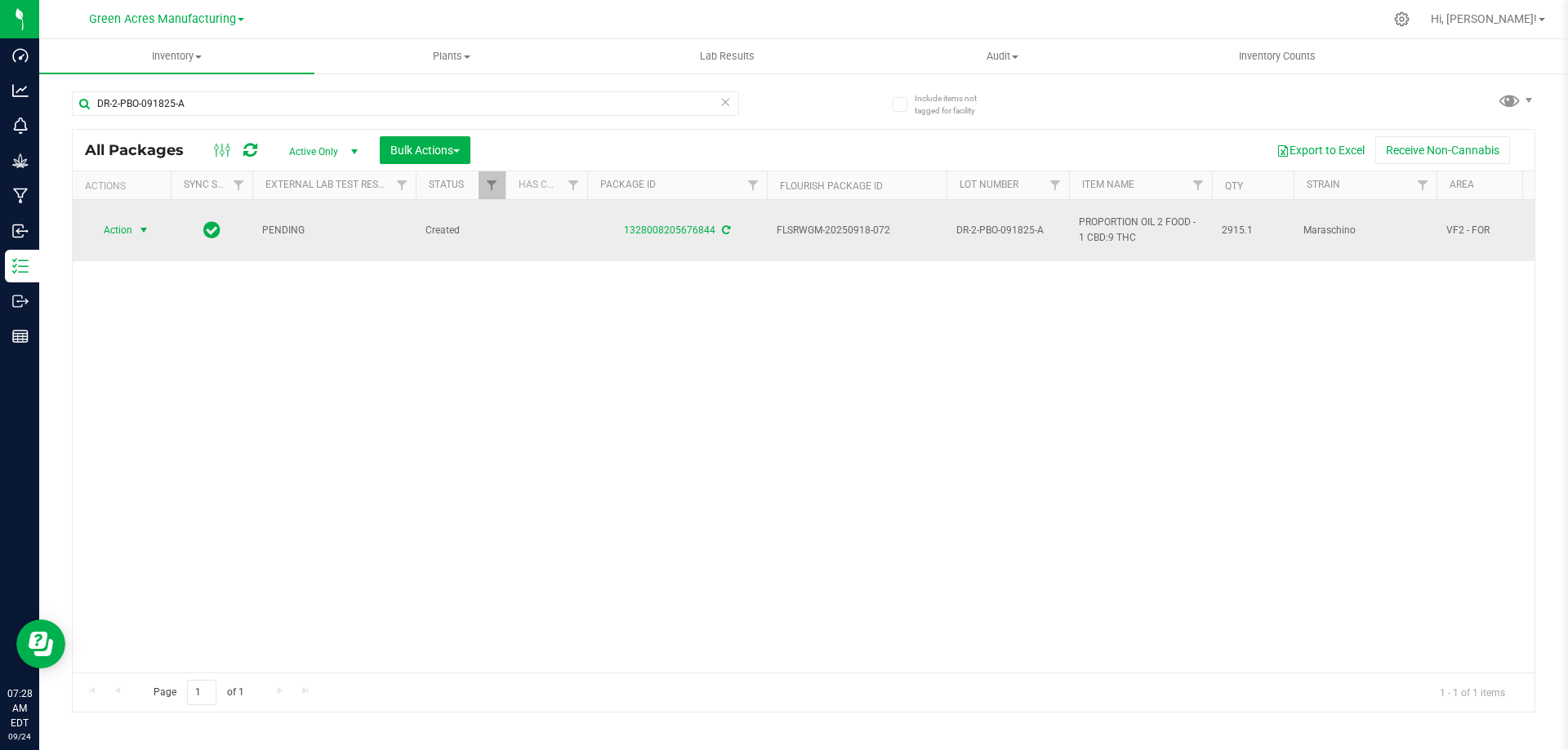
click at [134, 233] on span "select" at bounding box center [143, 230] width 20 height 23
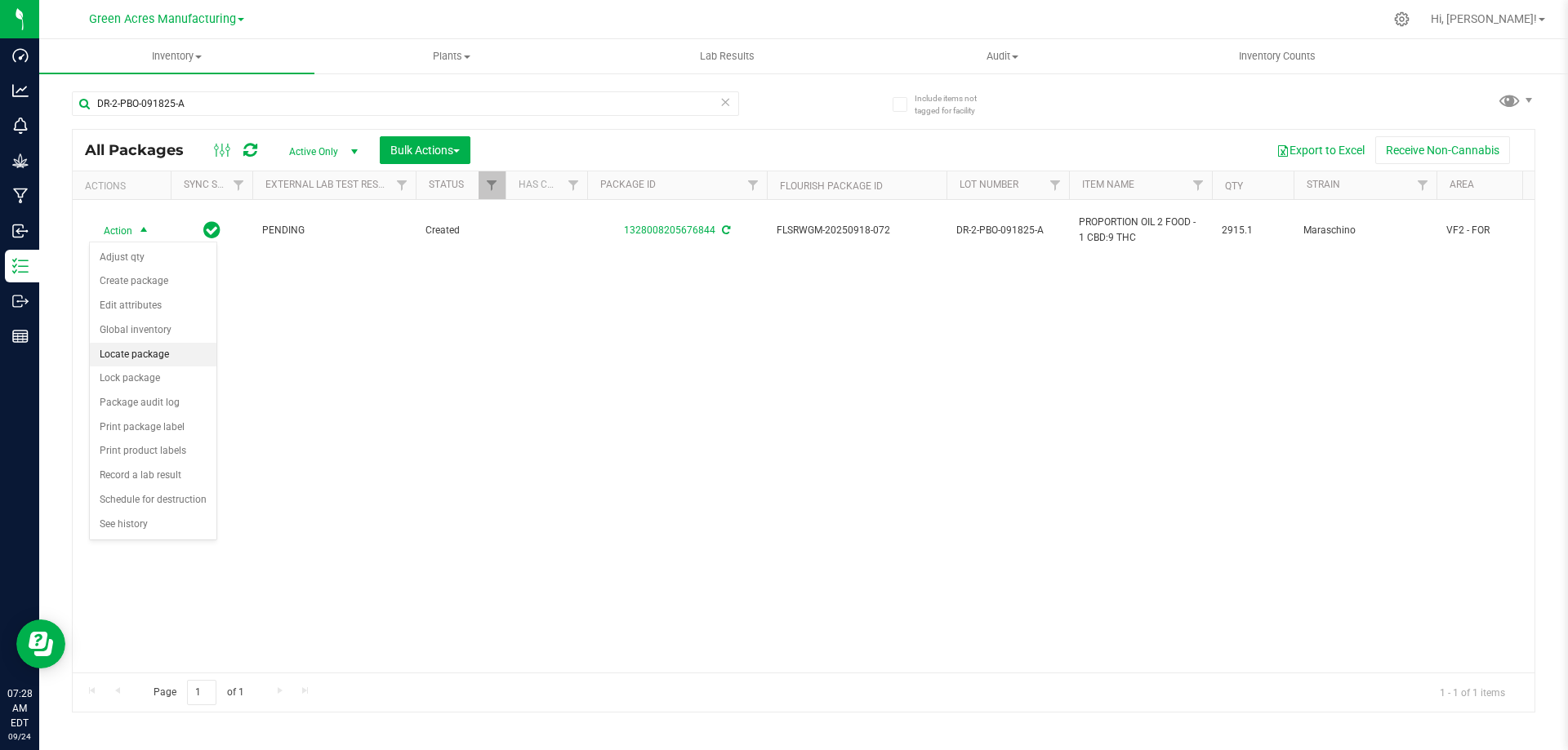
click at [152, 351] on li "Locate package" at bounding box center [153, 356] width 127 height 25
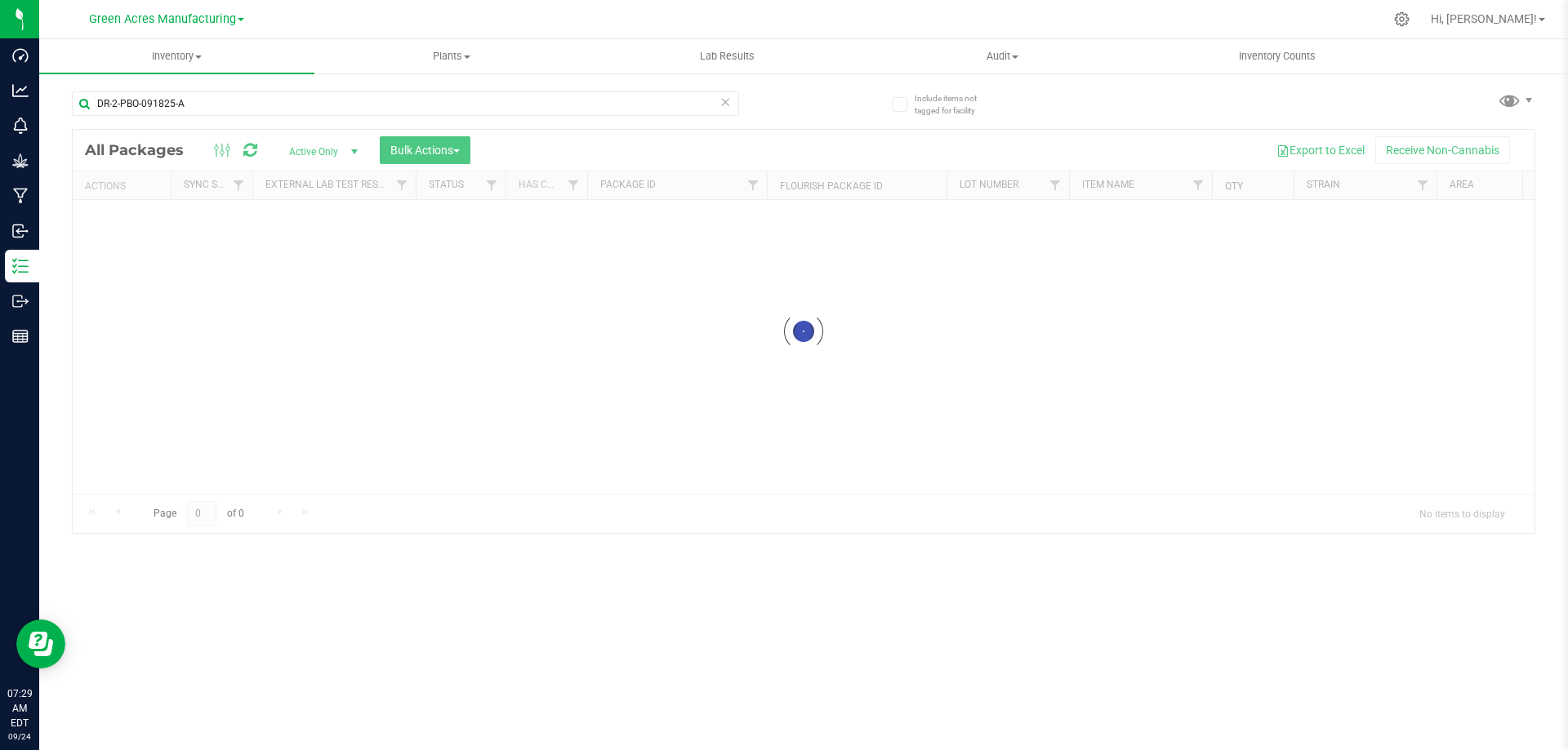
click at [1326, 303] on div at bounding box center [803, 332] width 1462 height 403
